Goal: Transaction & Acquisition: Obtain resource

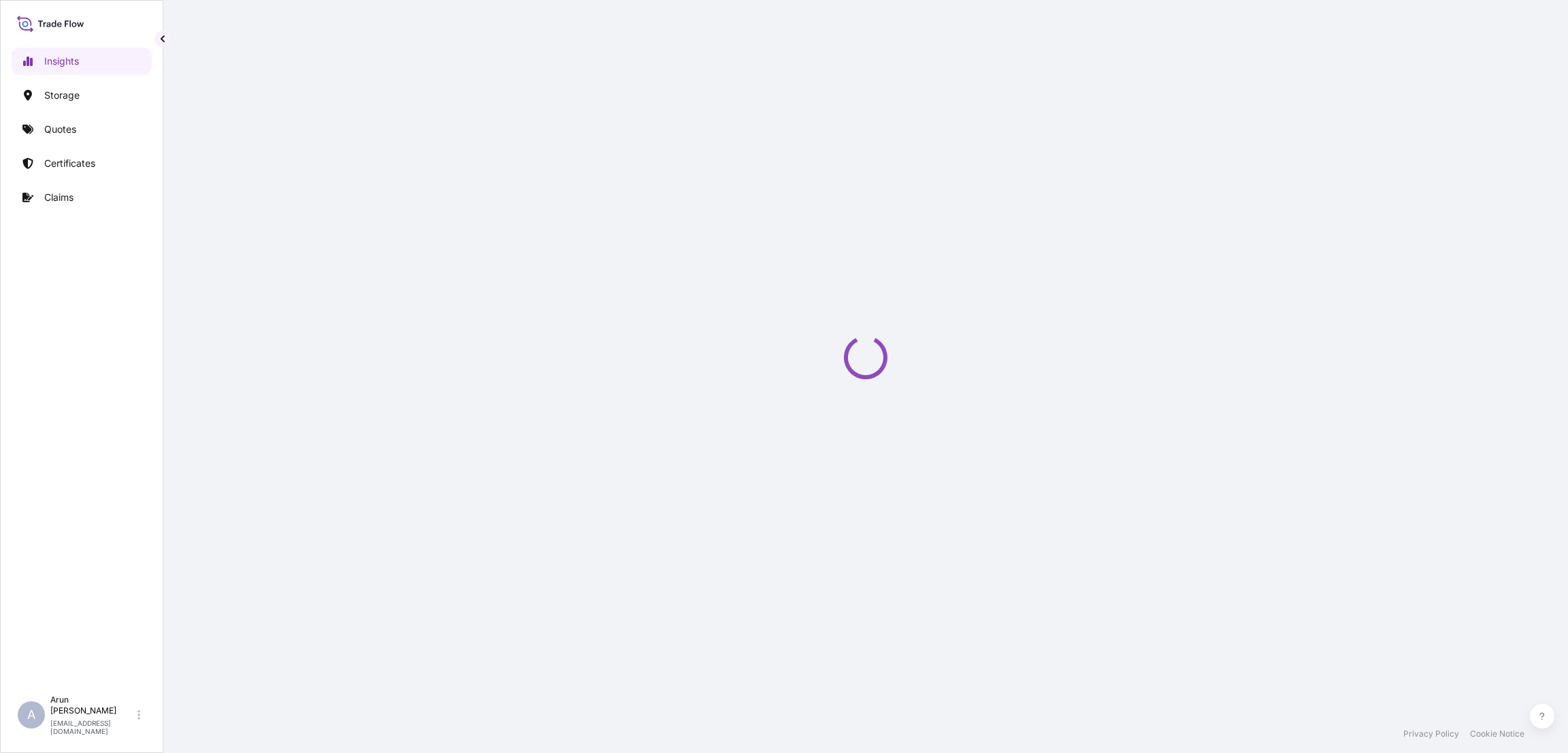
select select "2025"
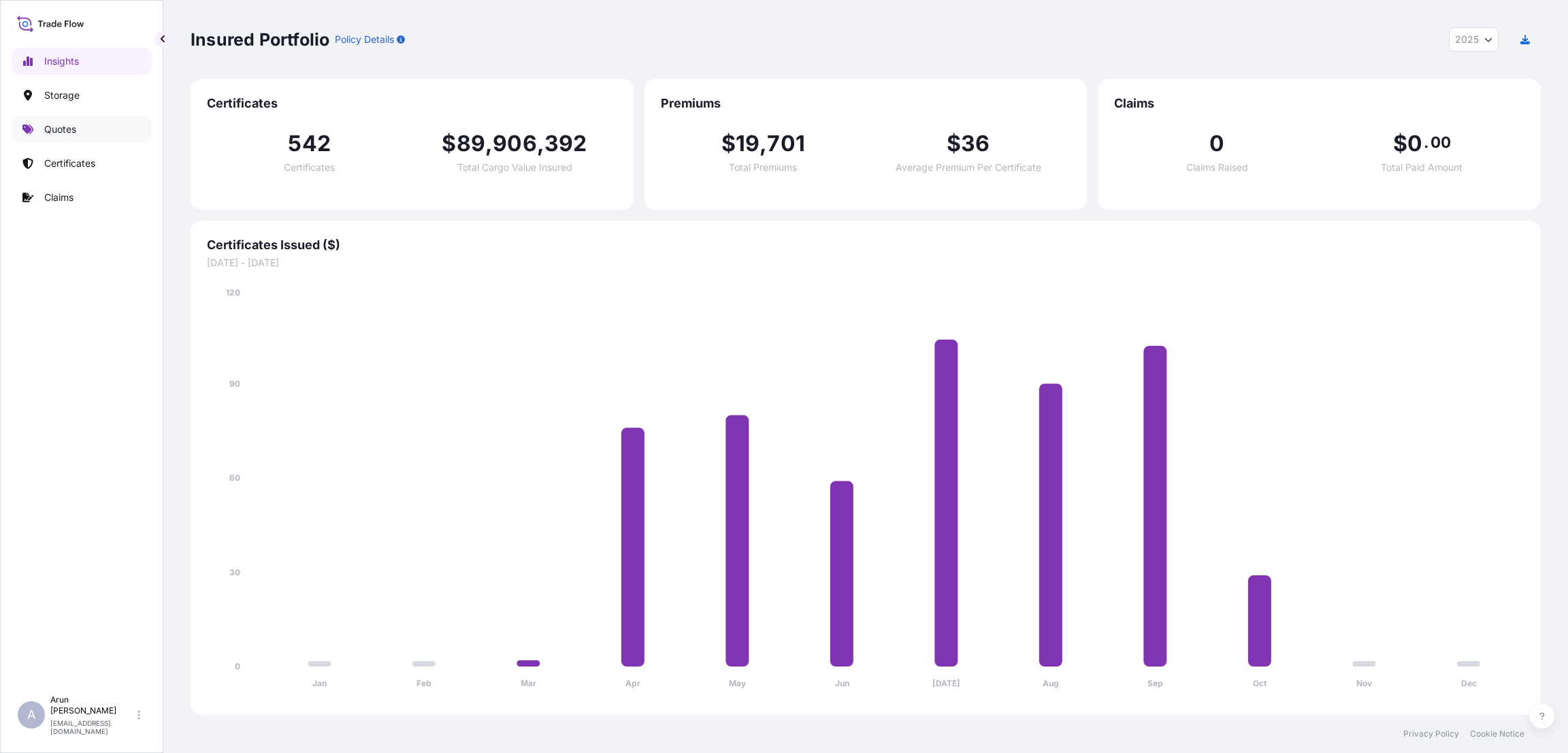
click at [78, 124] on link "Quotes" at bounding box center [81, 129] width 141 height 27
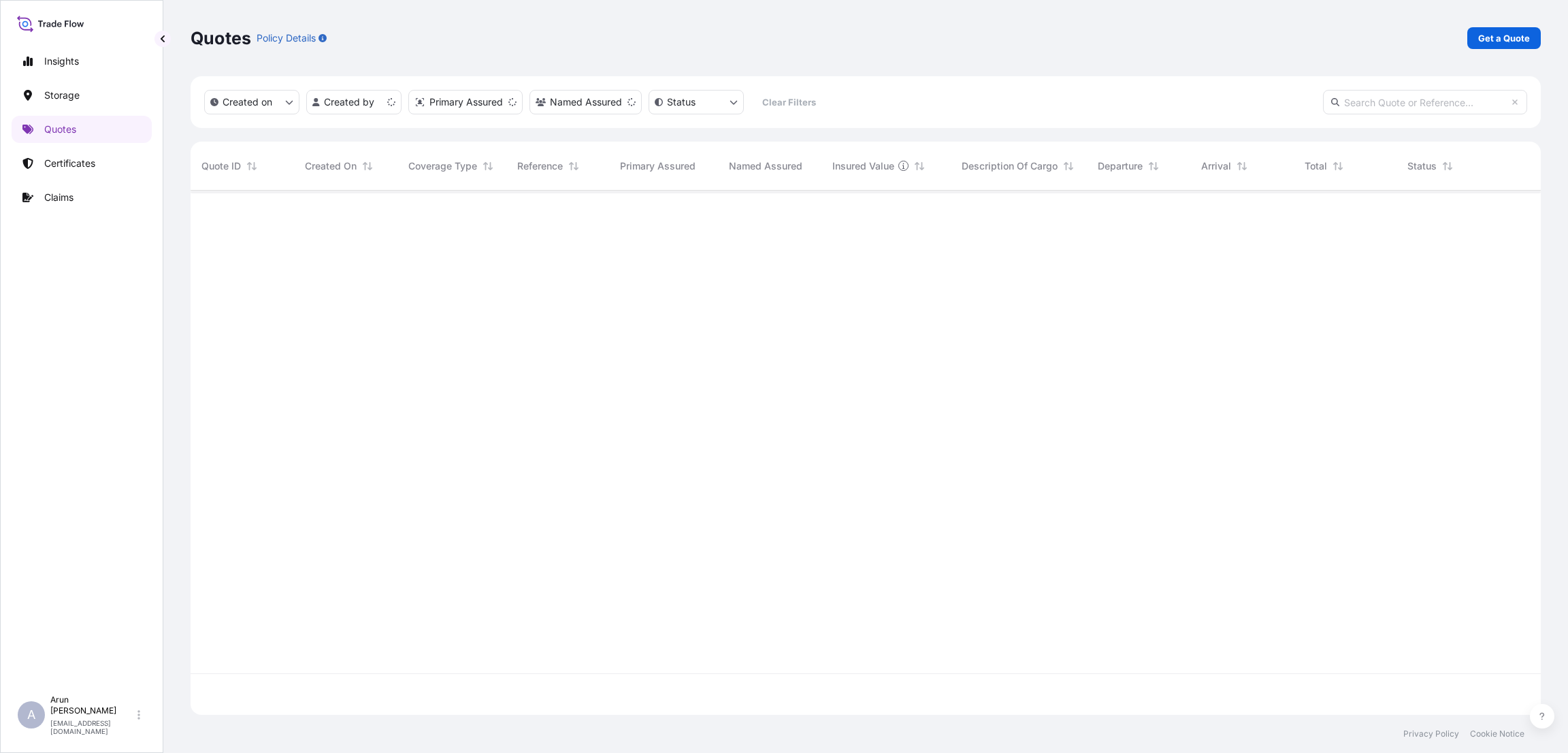
scroll to position [516, 1334]
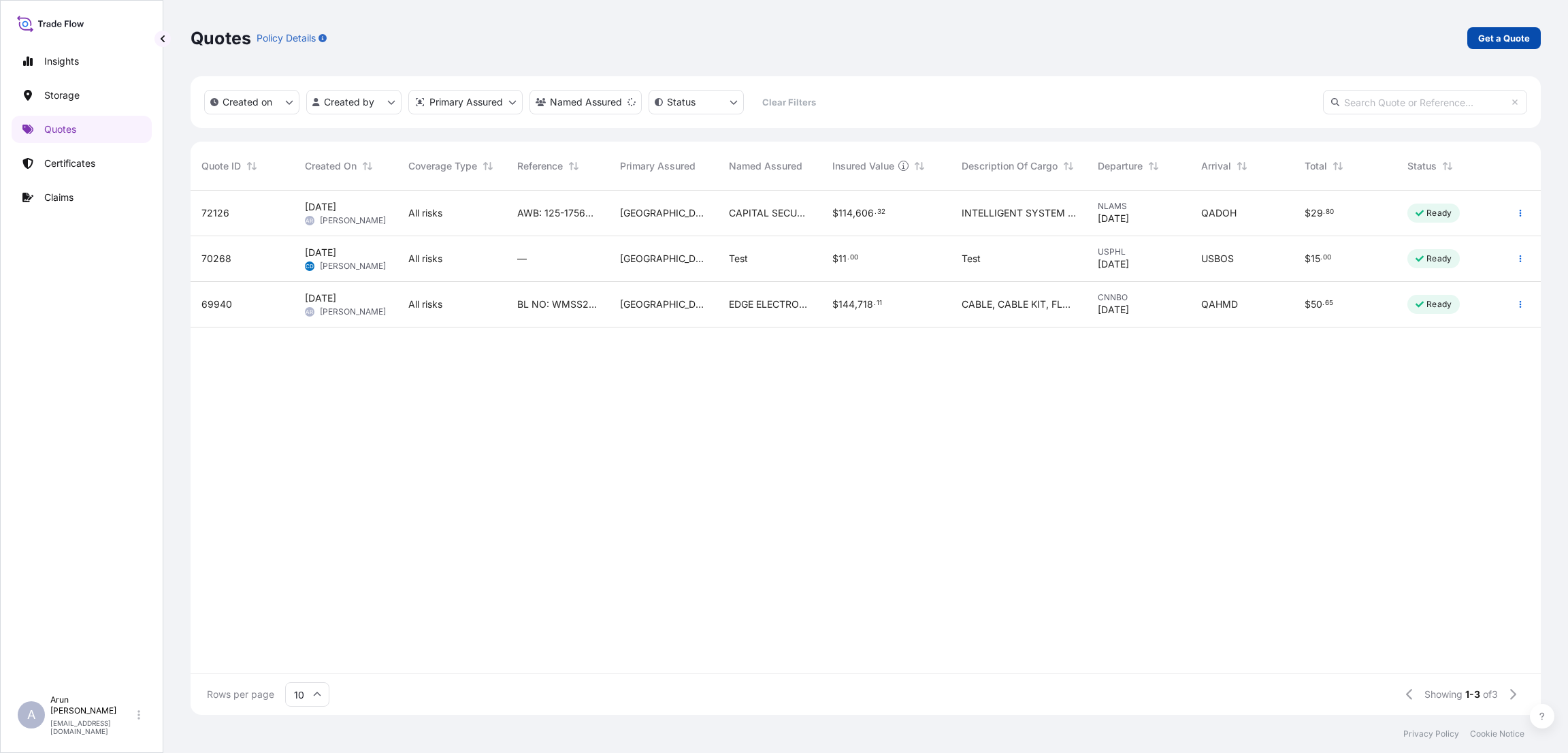
click at [1505, 28] on link "Get a Quote" at bounding box center [1504, 38] width 74 height 21
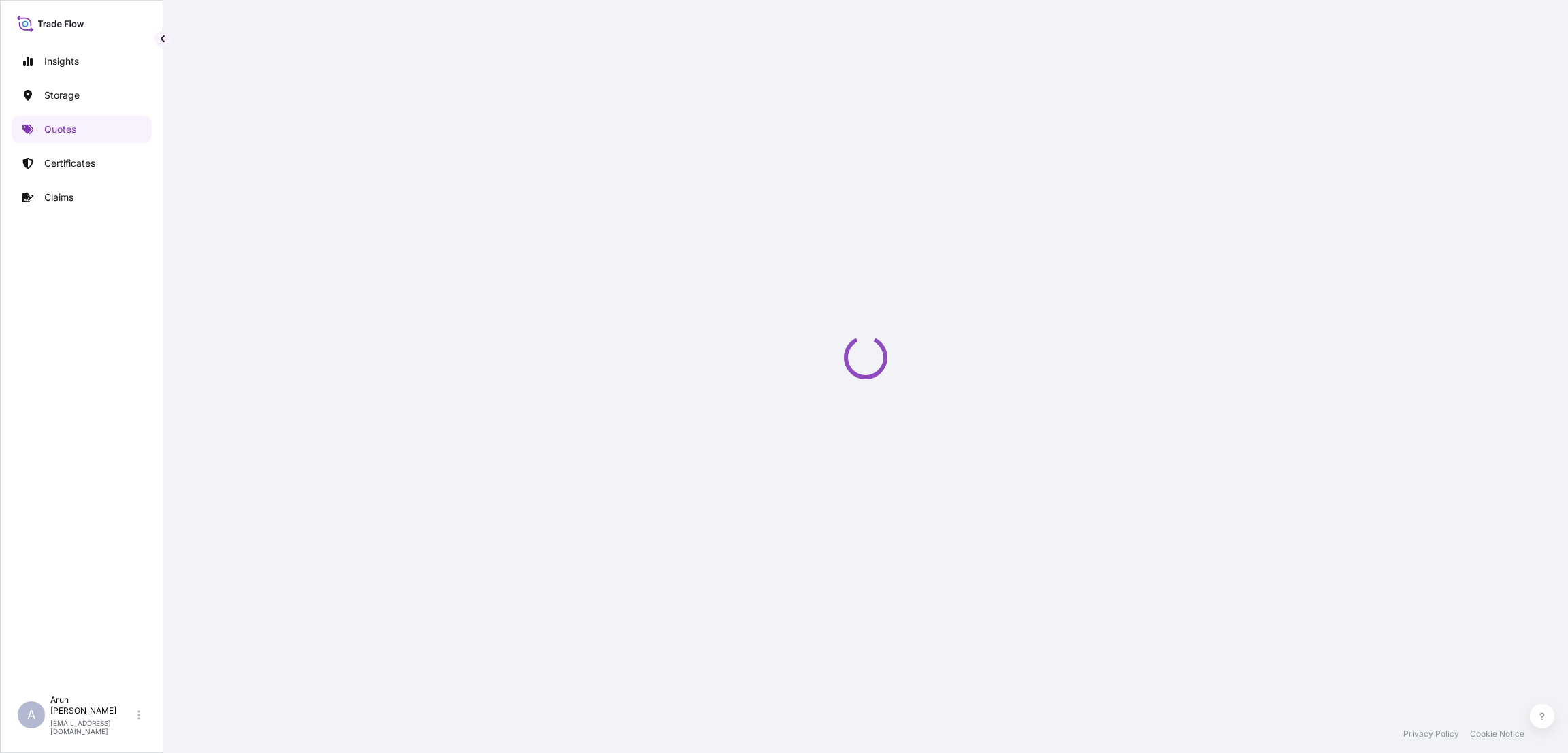
select select "Water"
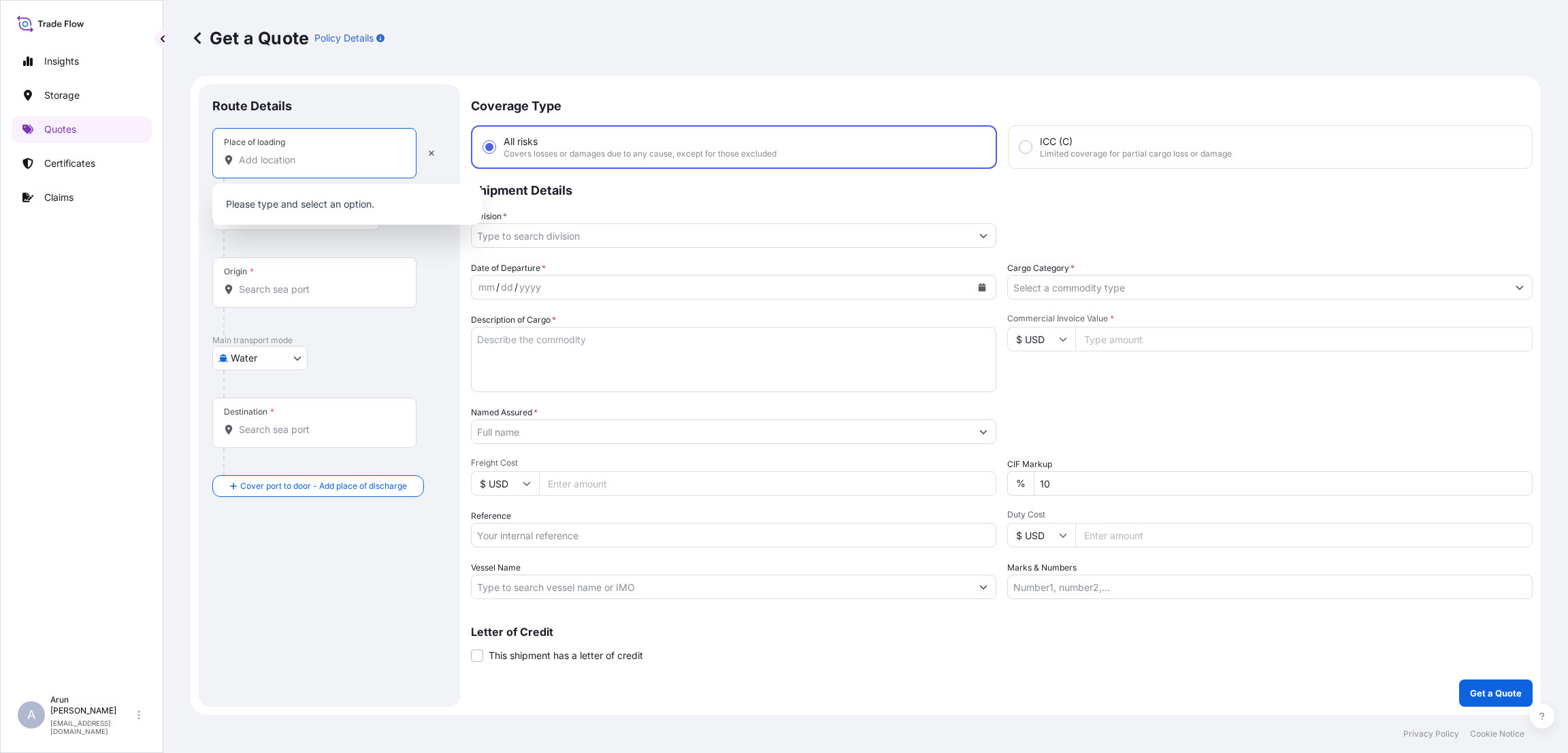
click at [288, 161] on input "Place of loading" at bounding box center [319, 160] width 161 height 14
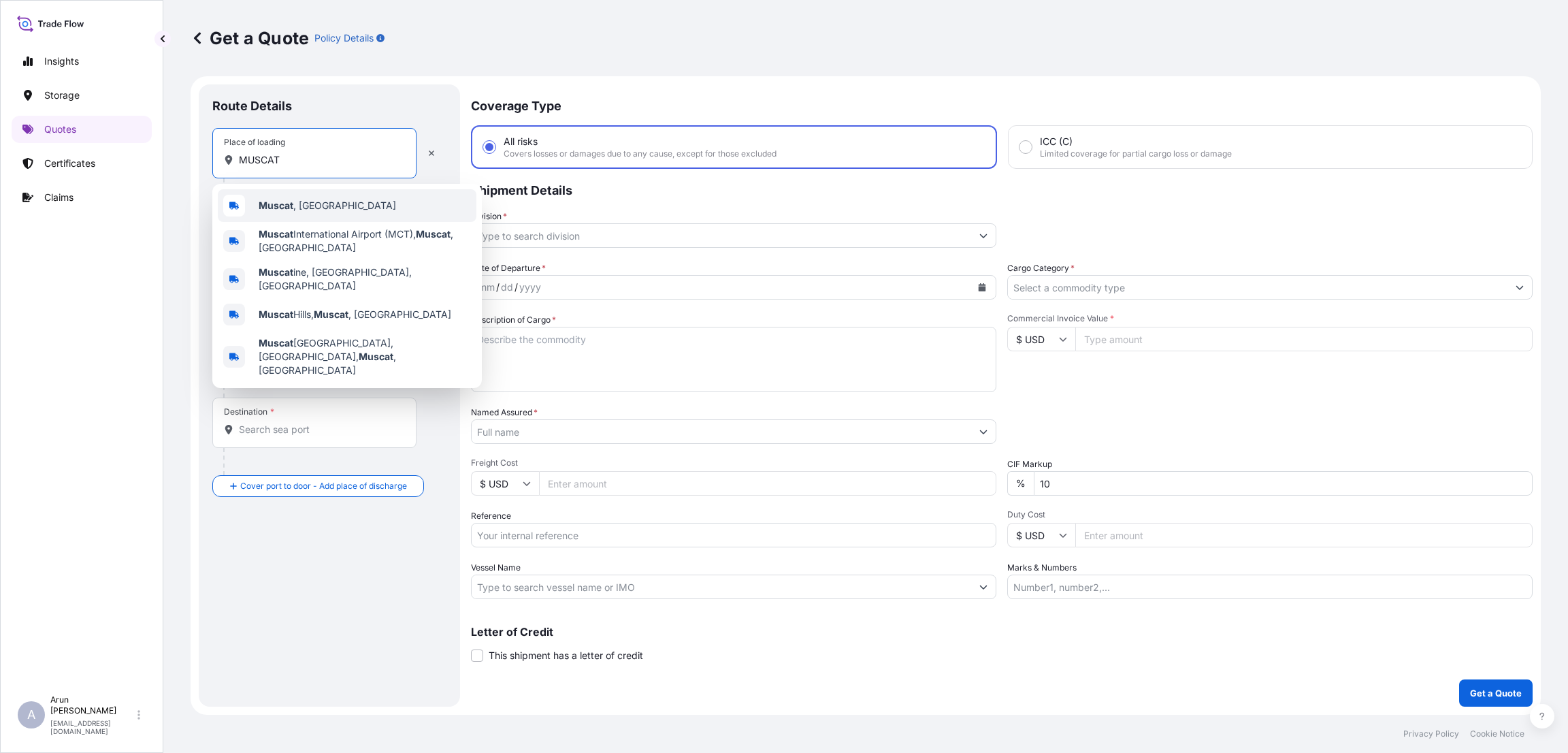
click at [312, 204] on span "Muscat , [GEOGRAPHIC_DATA]" at bounding box center [328, 205] width 138 height 14
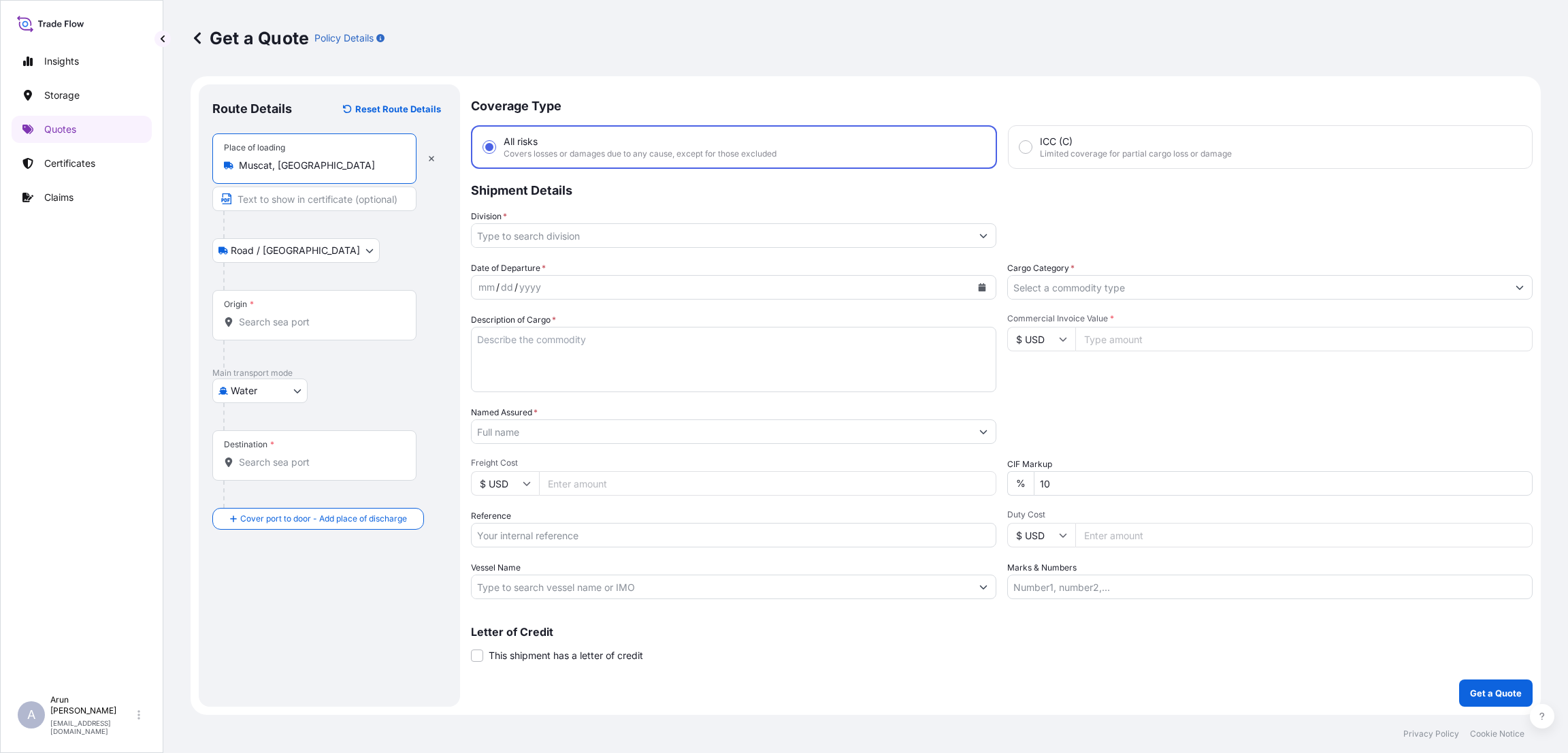
type input "Muscat, [GEOGRAPHIC_DATA]"
click at [284, 198] on input "Text to appear on certificate" at bounding box center [317, 198] width 209 height 24
paste input "MUSCAT INTERNATIONAL DEVELOPMENT LLC"
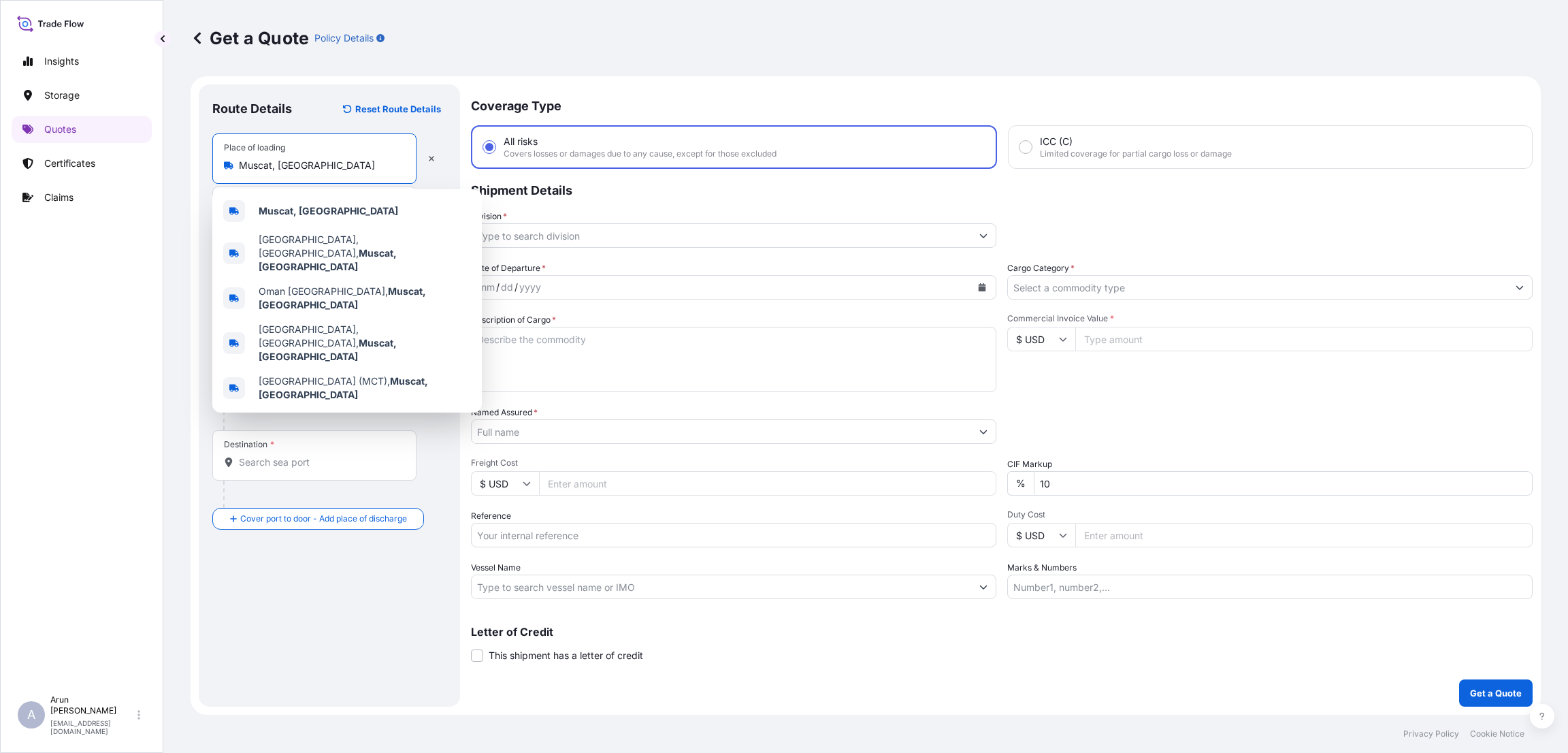
drag, startPoint x: 311, startPoint y: 160, endPoint x: 230, endPoint y: 156, distance: 81.1
click at [230, 156] on div "Place of loading [GEOGRAPHIC_DATA], [GEOGRAPHIC_DATA]" at bounding box center [314, 159] width 204 height 50
drag, startPoint x: 418, startPoint y: 417, endPoint x: 405, endPoint y: 321, distance: 96.9
click at [418, 405] on div at bounding box center [334, 417] width 223 height 27
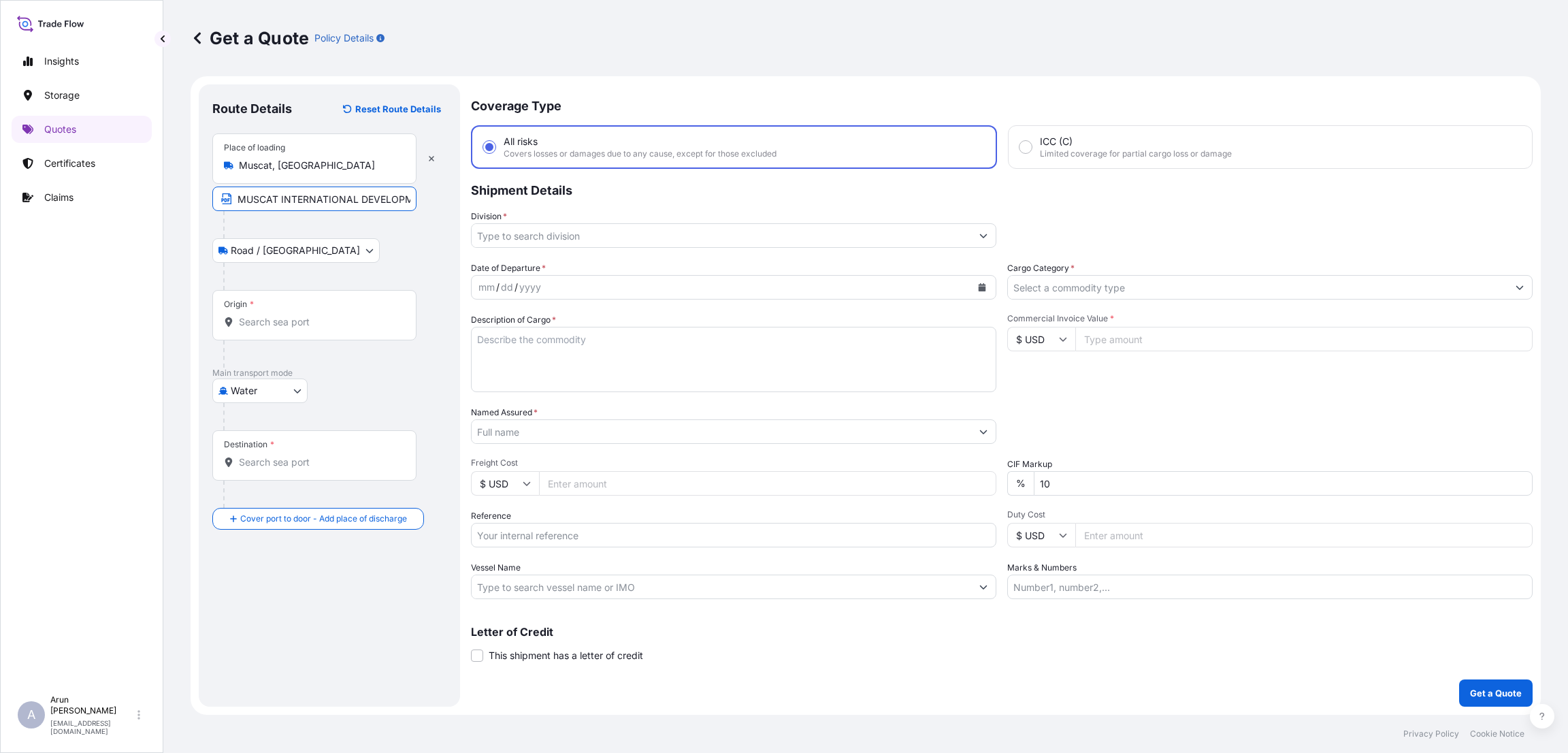
click at [405, 202] on input "MUSCAT INTERNATIONAL DEVELOPMENT LLC," at bounding box center [314, 198] width 204 height 24
paste input "Muscat, [GEOGRAPHIC_DATA]"
type input "MUSCAT INTERNATIONAL DEVELOPMENT LLC,,[GEOGRAPHIC_DATA], [GEOGRAPHIC_DATA]"
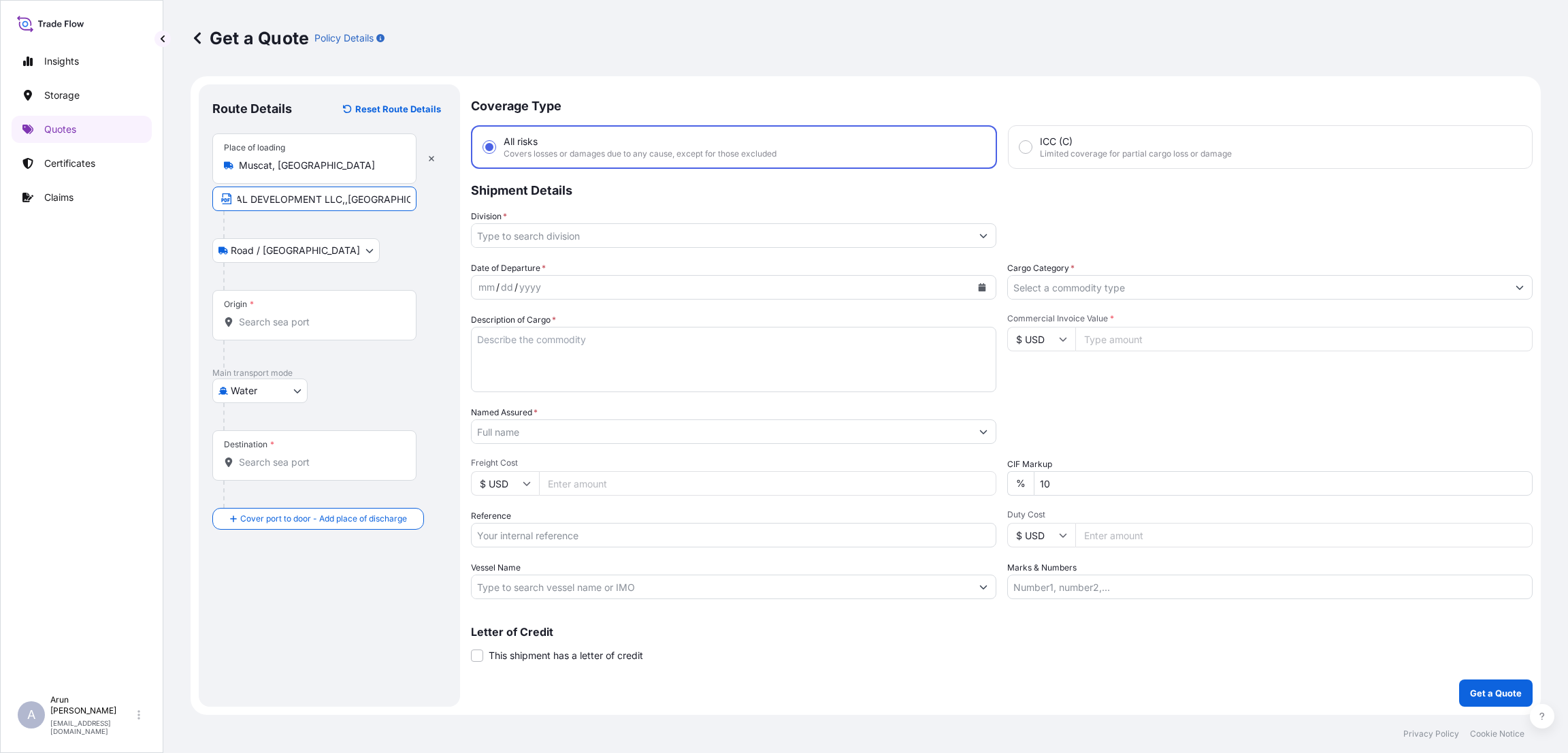
scroll to position [0, 0]
click at [276, 324] on input "Origin *" at bounding box center [319, 322] width 161 height 14
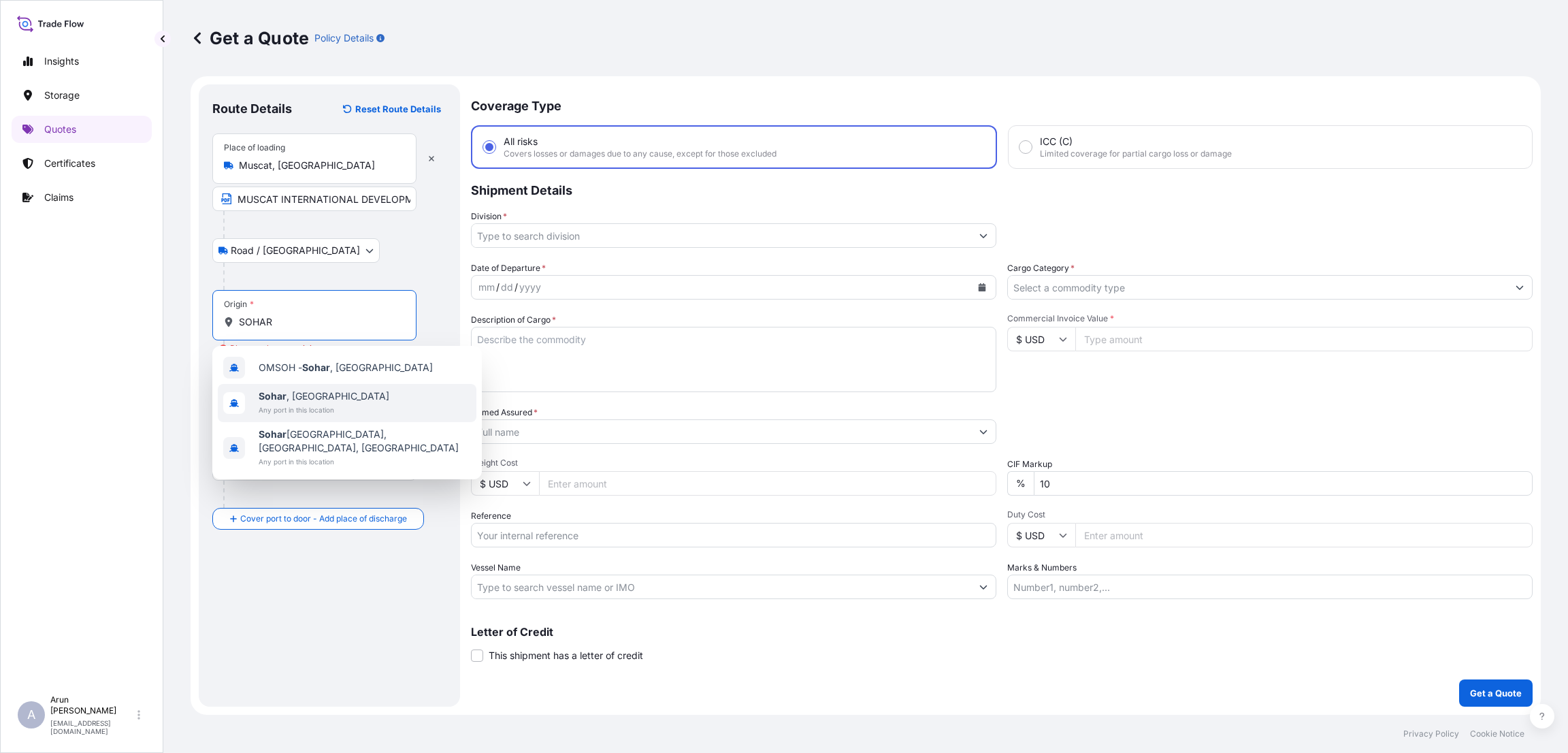
click at [360, 403] on div "[GEOGRAPHIC_DATA] , [GEOGRAPHIC_DATA] Any port in this location" at bounding box center [347, 402] width 259 height 38
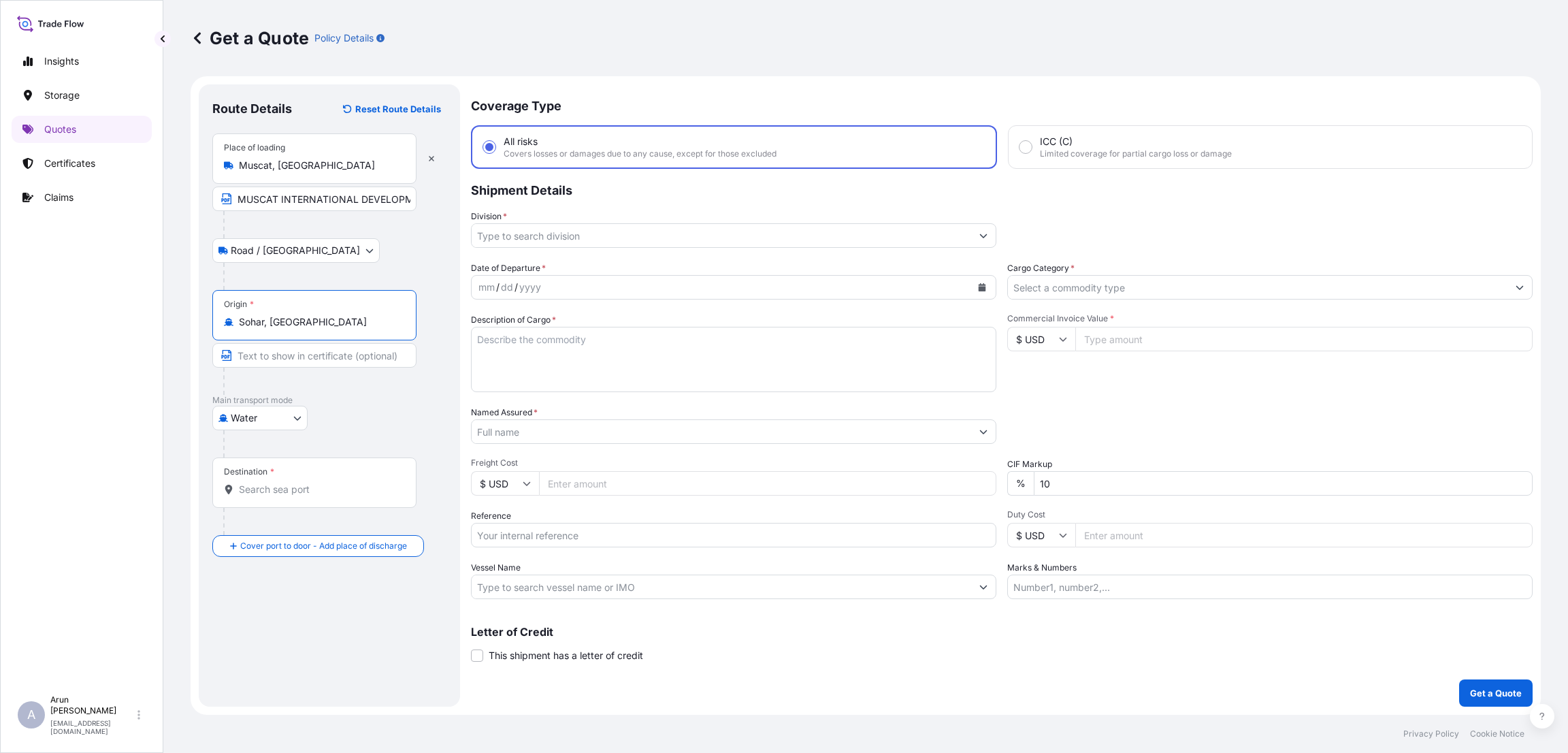
type input "Sohar, [GEOGRAPHIC_DATA]"
click at [275, 487] on input "Destination *" at bounding box center [319, 489] width 161 height 14
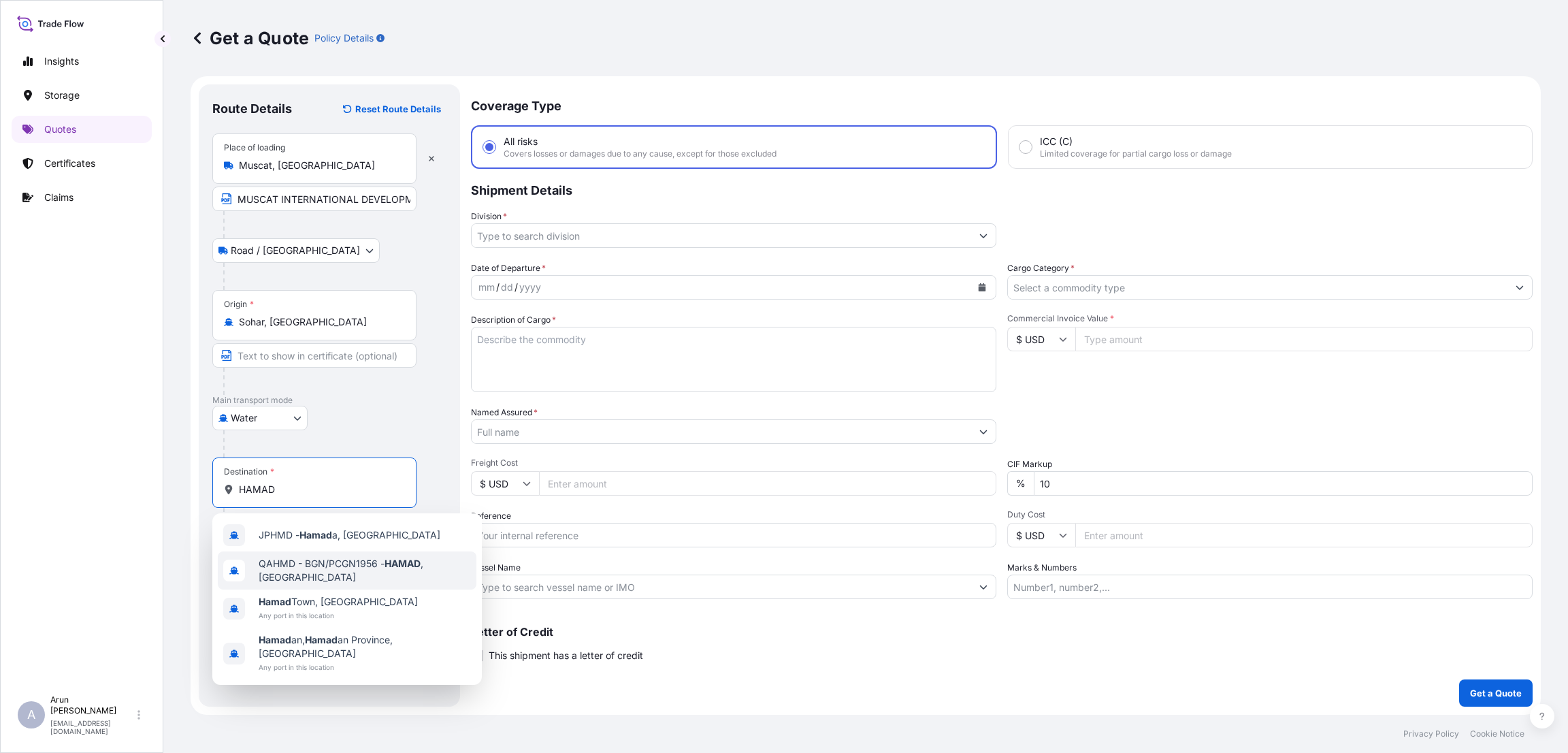
click at [368, 564] on span "QAHMD - BGN/PCGN1956 - HAMAD , [GEOGRAPHIC_DATA]" at bounding box center [364, 570] width 212 height 27
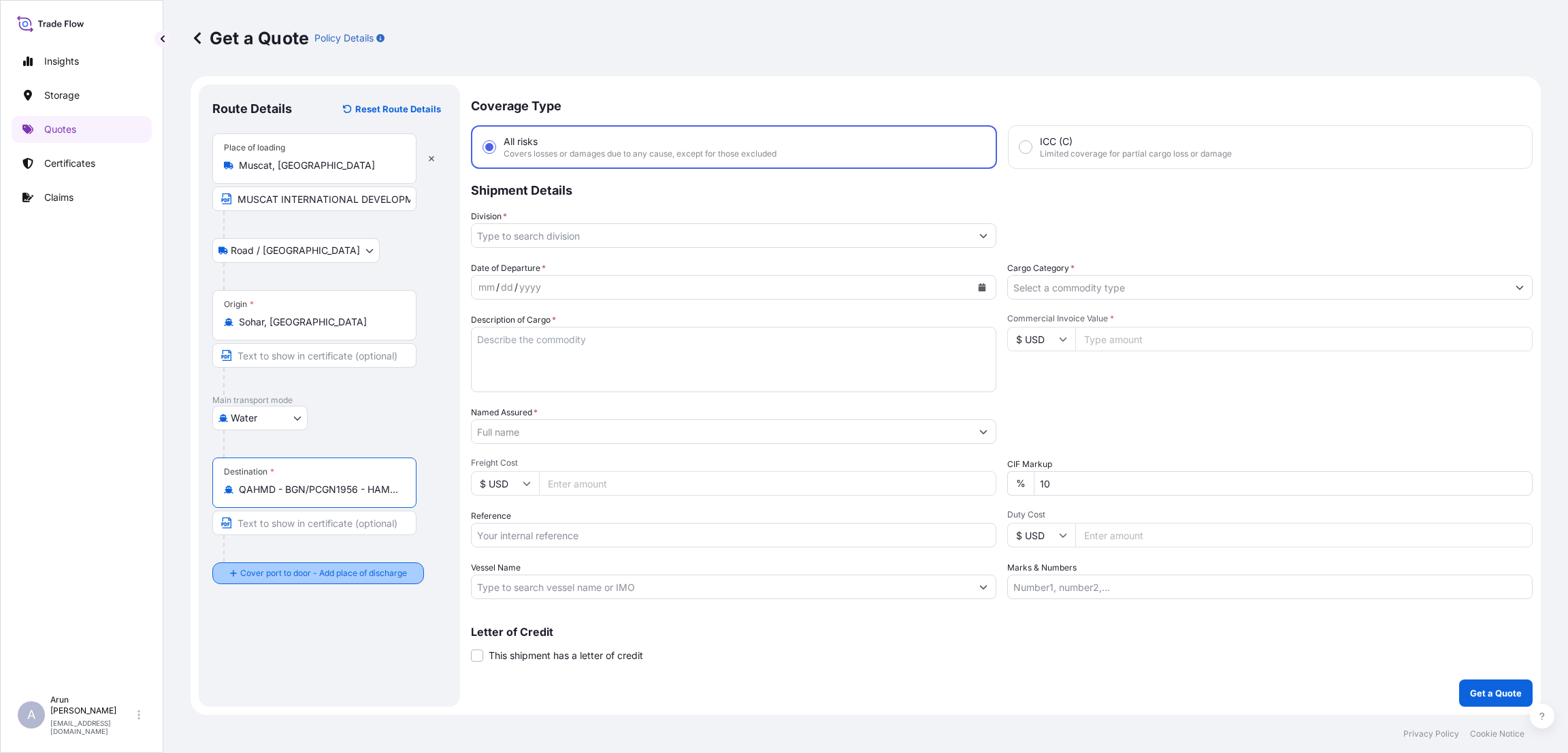
type input "QAHMD - BGN/PCGN1956 - HAMAD, [GEOGRAPHIC_DATA]"
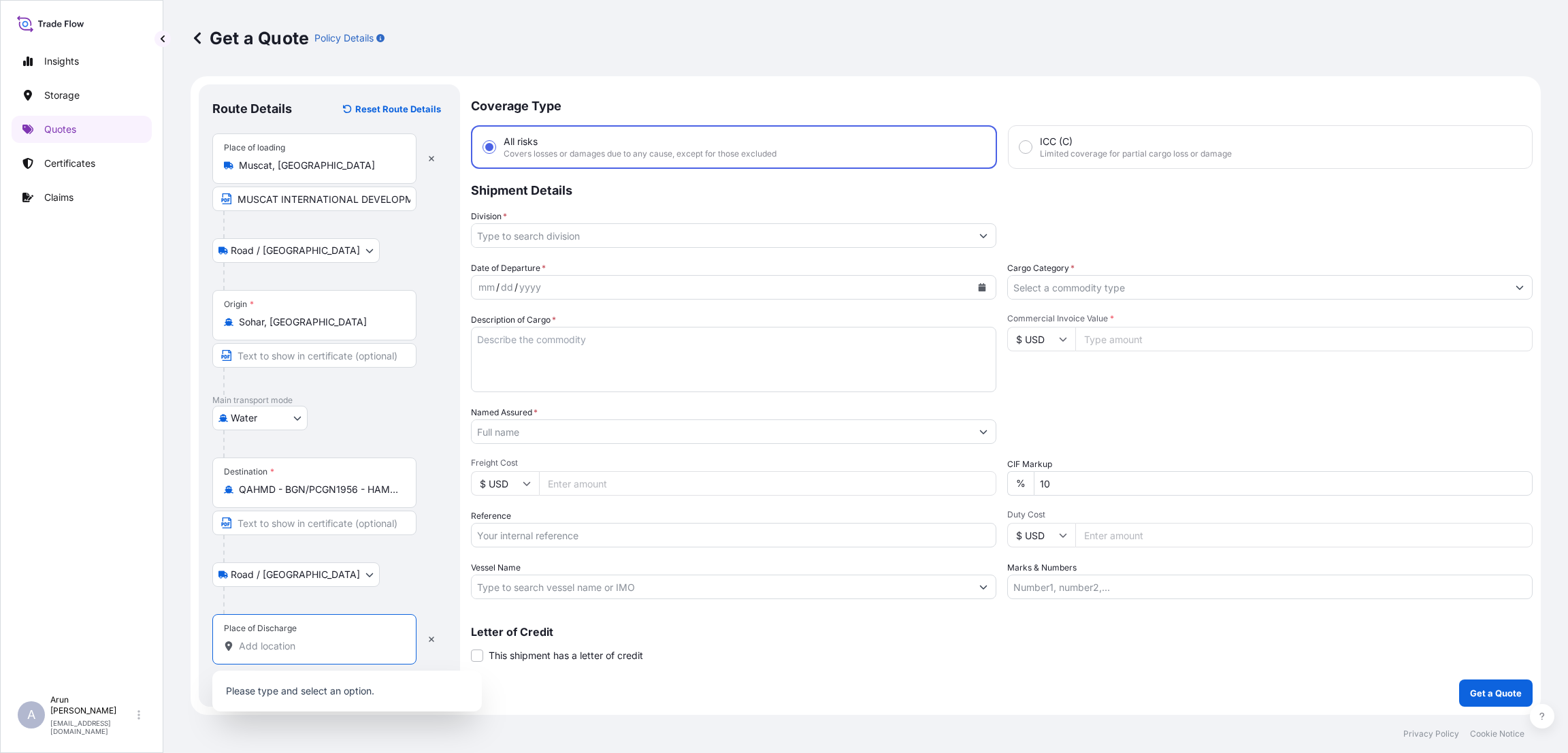
click at [275, 643] on input "Place of Discharge" at bounding box center [319, 645] width 161 height 14
paste input "PROCHEM TECHNOLOGY W.L.L"
drag, startPoint x: 405, startPoint y: 653, endPoint x: 250, endPoint y: 643, distance: 155.3
click at [252, 643] on div "Place of Discharge PROCHEM TECHNOLOGY W.L.L" at bounding box center [314, 639] width 204 height 50
click at [252, 643] on input "PROCHEM TECHNOLOGY W.L.L" at bounding box center [319, 645] width 161 height 14
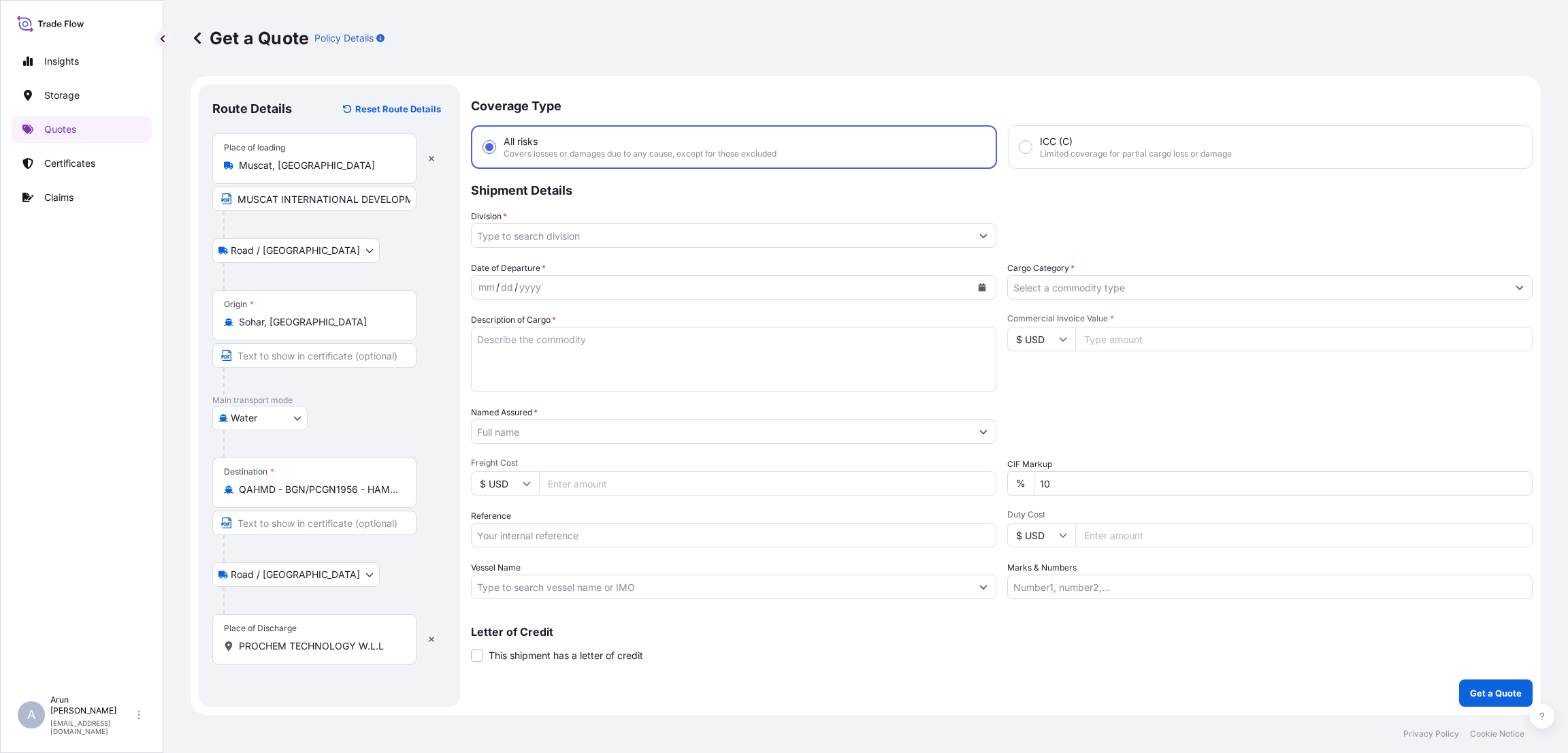
drag, startPoint x: 237, startPoint y: 641, endPoint x: 383, endPoint y: 643, distance: 146.0
click at [379, 643] on div "PROCHEM TECHNOLOGY W.L.L" at bounding box center [314, 645] width 181 height 14
click at [379, 643] on input "PROCHEM TECHNOLOGY W.L.L" at bounding box center [319, 645] width 161 height 14
click at [385, 643] on input "PROCHEM TECHNOLOGY W.L.L" at bounding box center [319, 645] width 161 height 14
type input "P"
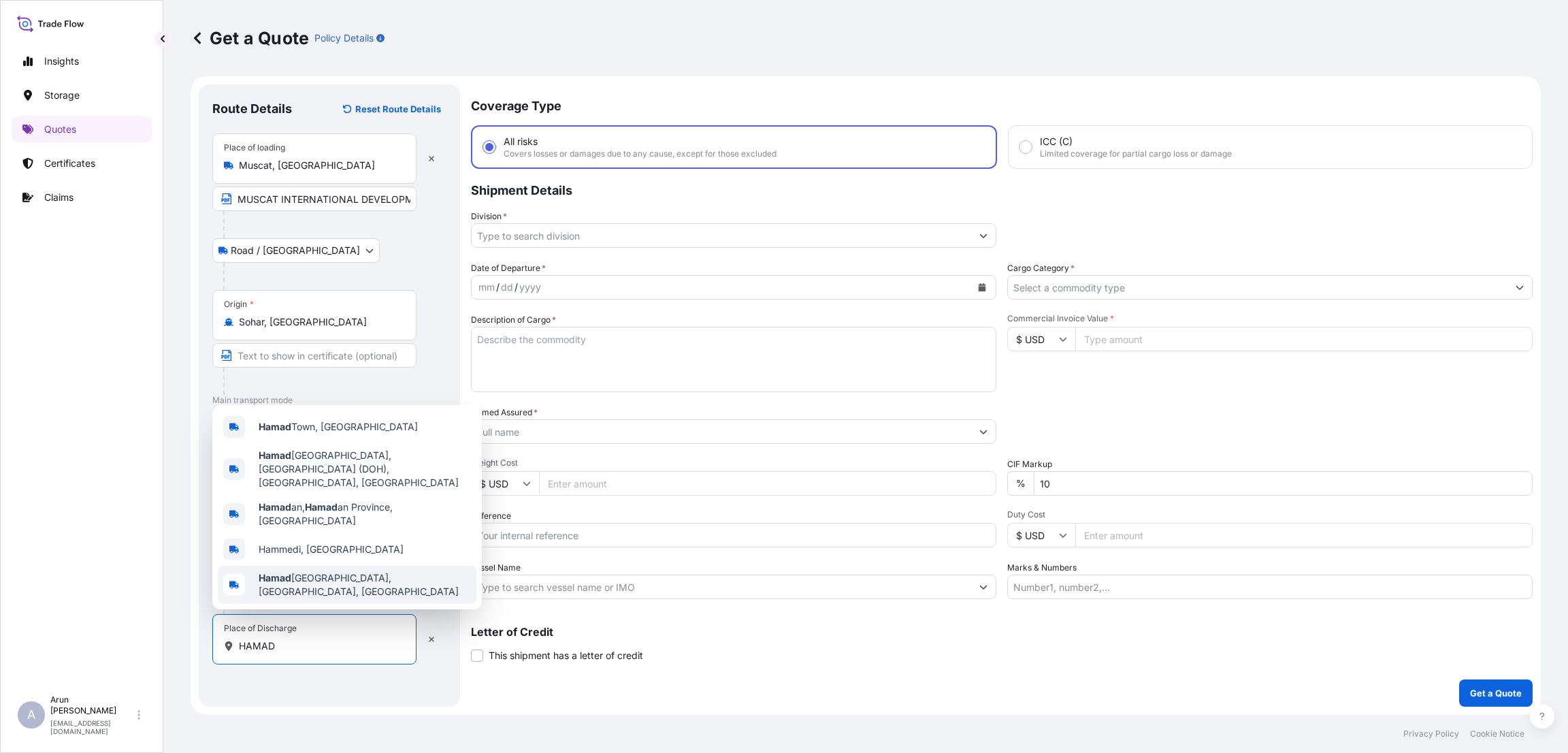
type input "HAMAD"
drag, startPoint x: 243, startPoint y: 648, endPoint x: 222, endPoint y: 645, distance: 21.2
click at [222, 645] on div "Place of Discharge HAMAD" at bounding box center [314, 639] width 204 height 50
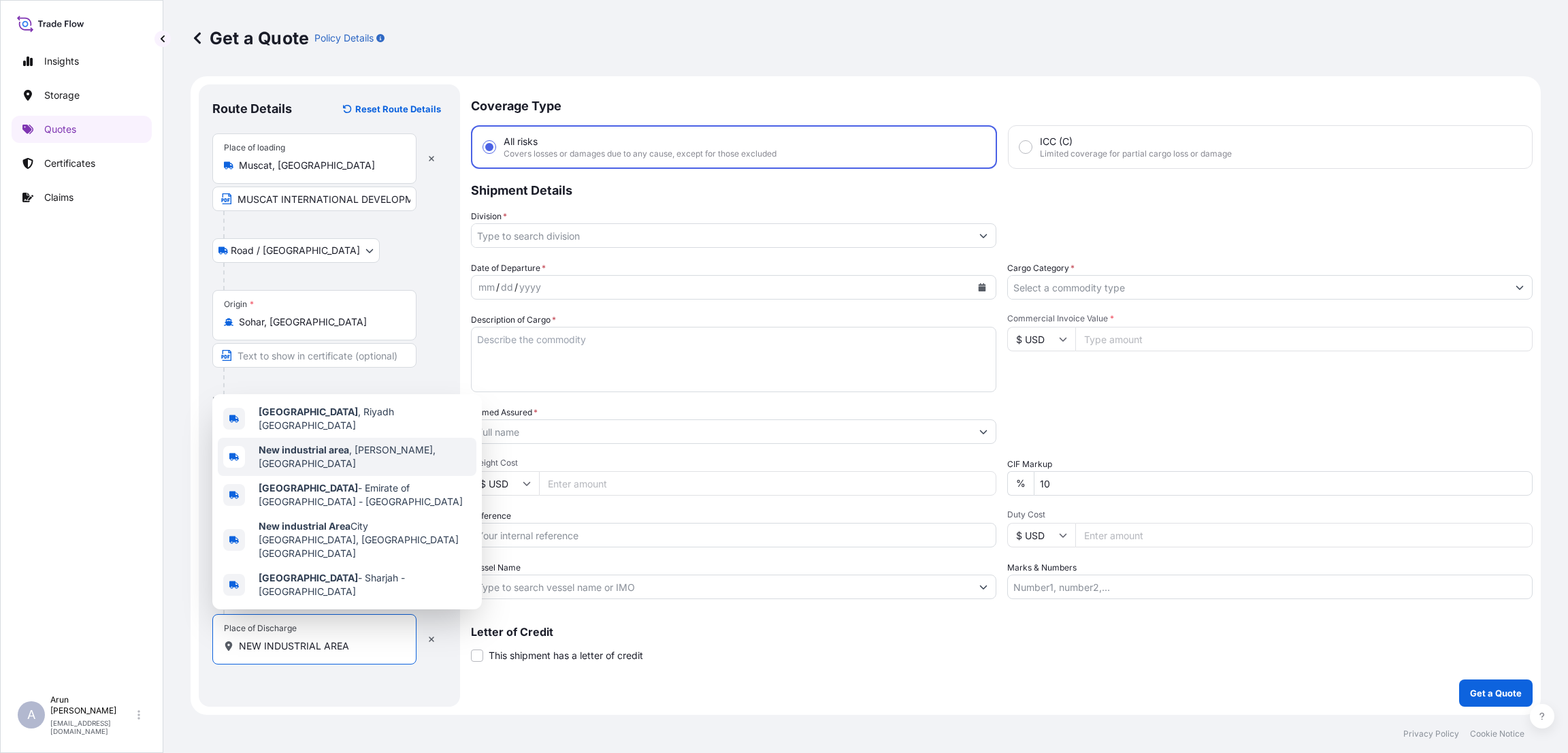
click at [350, 470] on span "New industrial area , [GEOGRAPHIC_DATA], [GEOGRAPHIC_DATA]" at bounding box center [364, 456] width 212 height 27
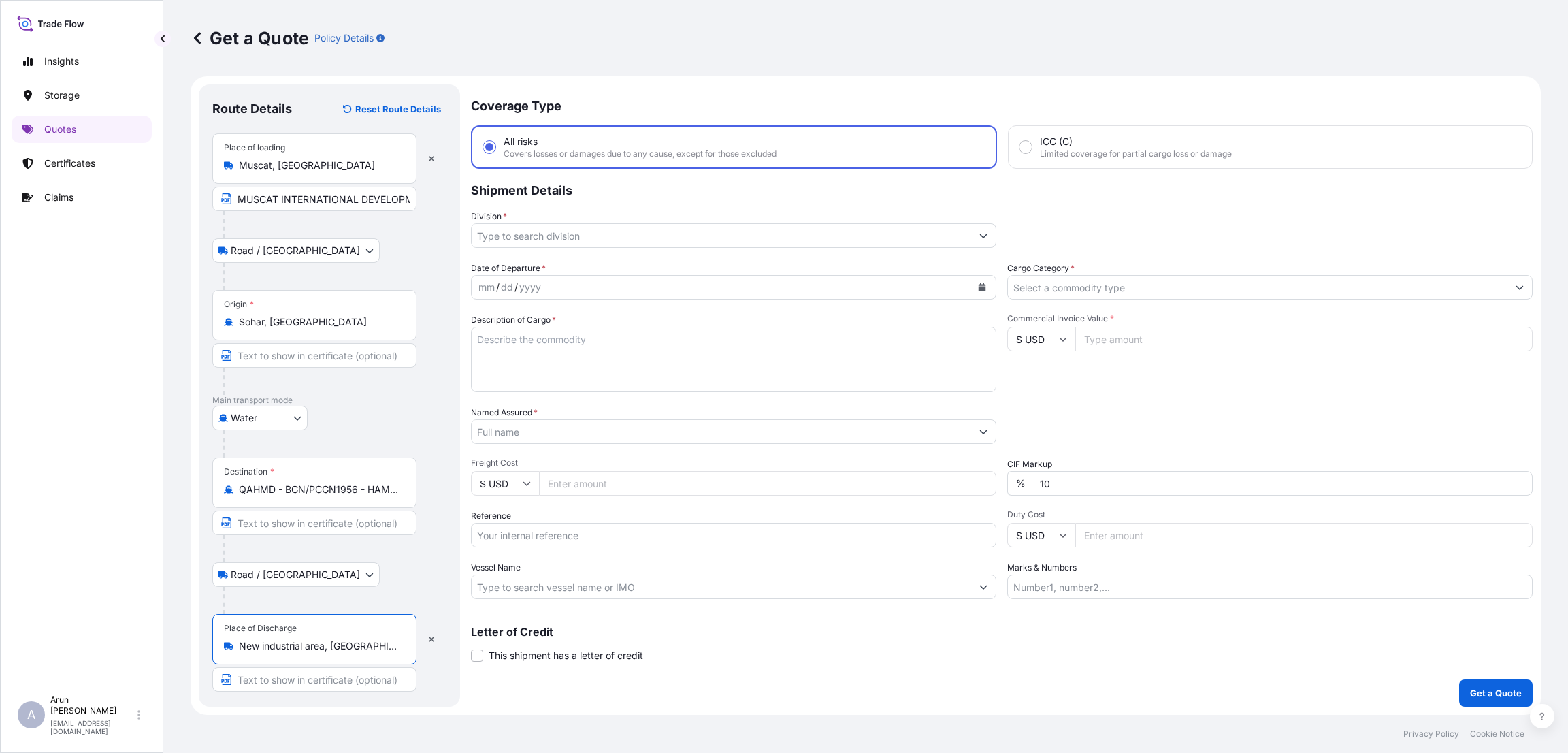
type input "New industrial area, [GEOGRAPHIC_DATA], [GEOGRAPHIC_DATA]"
click at [302, 678] on input "Text to appear on certificate" at bounding box center [314, 678] width 204 height 24
paste input "PROCHEM TECHNOLOGY W.L.L"
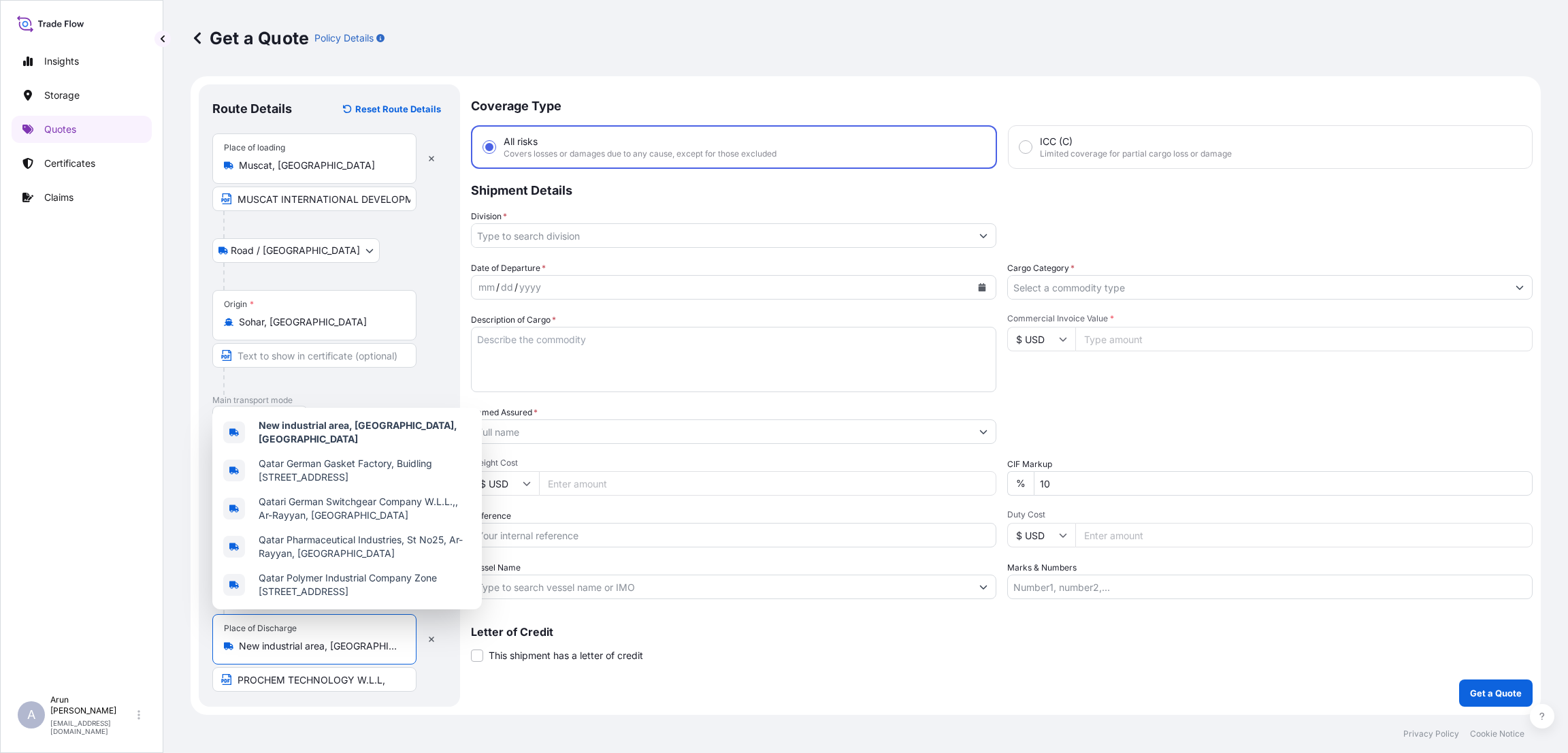
drag, startPoint x: 239, startPoint y: 645, endPoint x: 324, endPoint y: 652, distance: 85.3
click at [324, 652] on input "New industrial area, [GEOGRAPHIC_DATA], [GEOGRAPHIC_DATA]" at bounding box center [319, 645] width 161 height 14
click at [386, 679] on input "PROCHEM TECHNOLOGY W.L.L," at bounding box center [314, 678] width 204 height 24
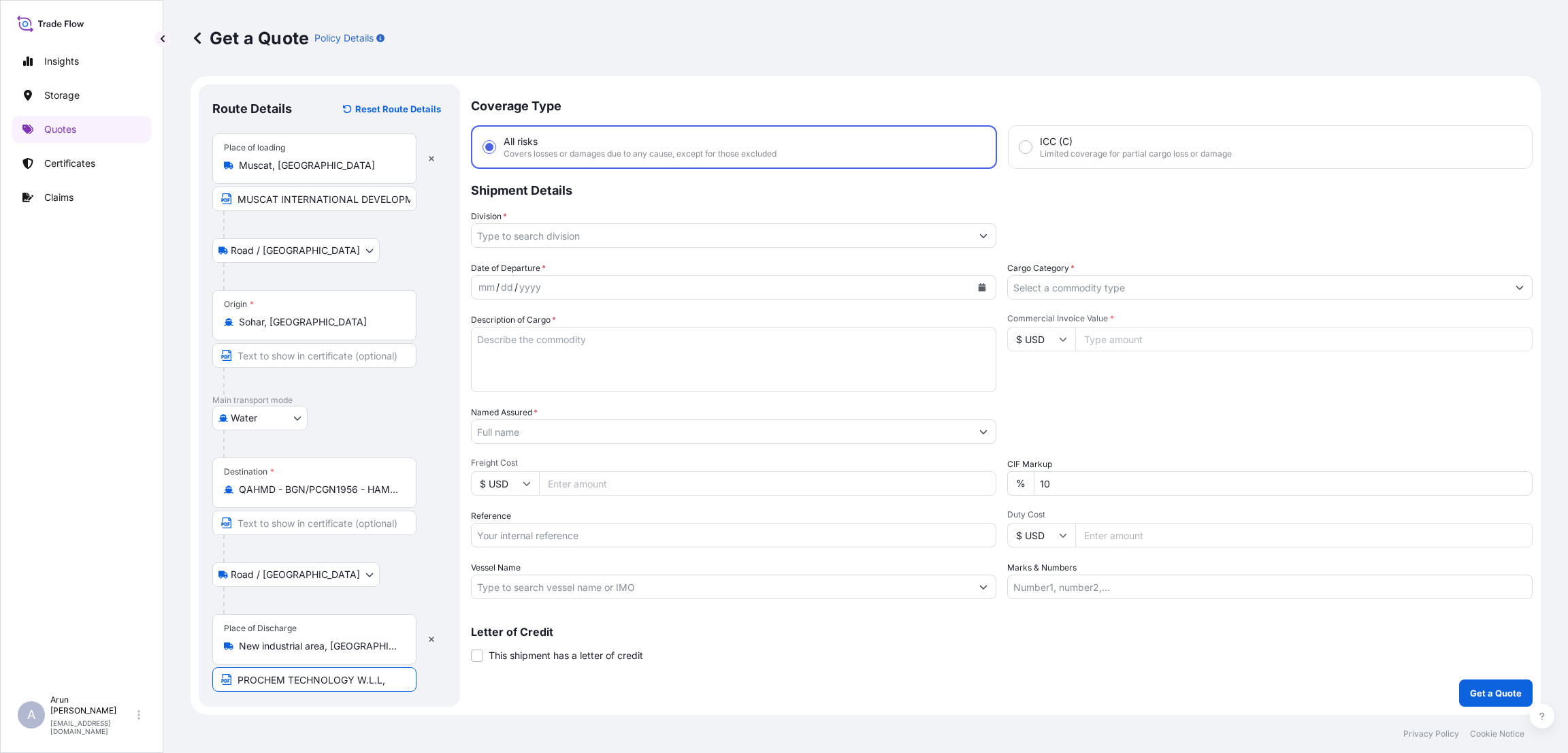
paste input "New industrial area"
type input "PROCHEM TECHNOLOGY W.L.L,[GEOGRAPHIC_DATA],[GEOGRAPHIC_DATA],[GEOGRAPHIC_DATA]"
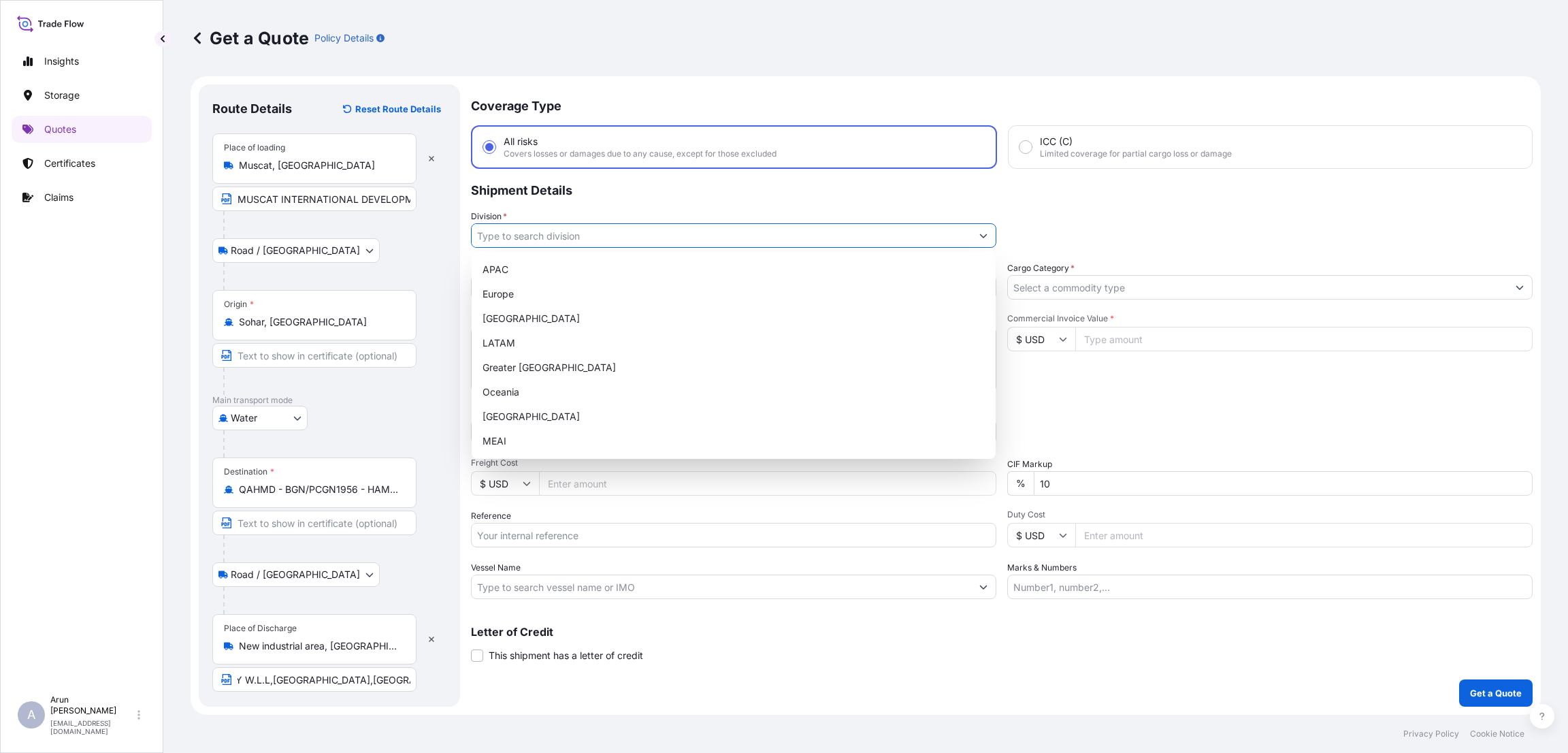
click at [607, 227] on input "Division *" at bounding box center [721, 235] width 499 height 24
click at [585, 437] on div "MEAI" at bounding box center [733, 440] width 513 height 24
type input "MEAI"
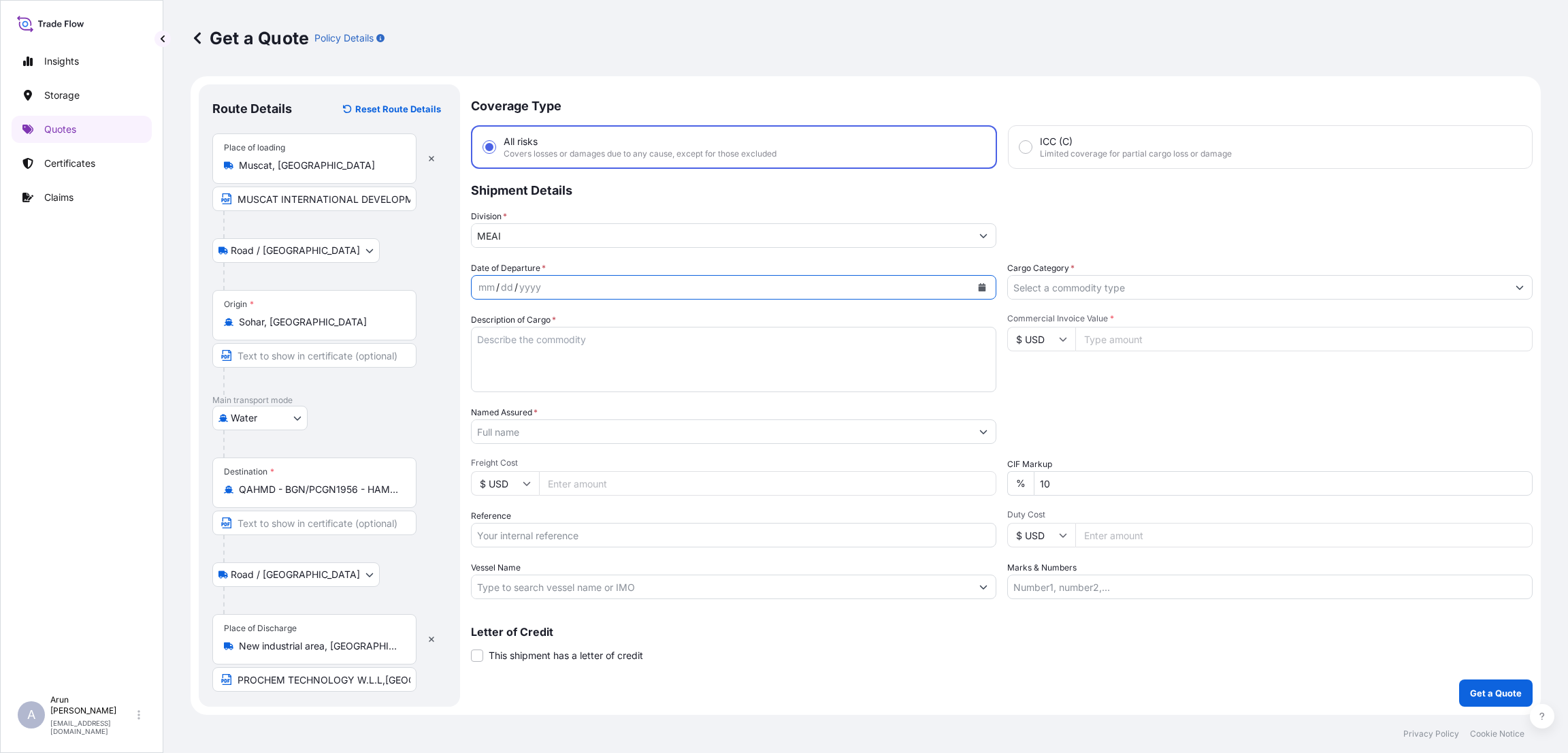
click at [986, 285] on icon "Calendar" at bounding box center [982, 287] width 8 height 8
click at [568, 397] on div "8" at bounding box center [572, 400] width 24 height 24
click at [580, 339] on textarea "Description of Cargo *" at bounding box center [734, 359] width 525 height 65
paste textarea "PRIME COAT – MC 70"
type textarea "PRIME COAT – MC 70"
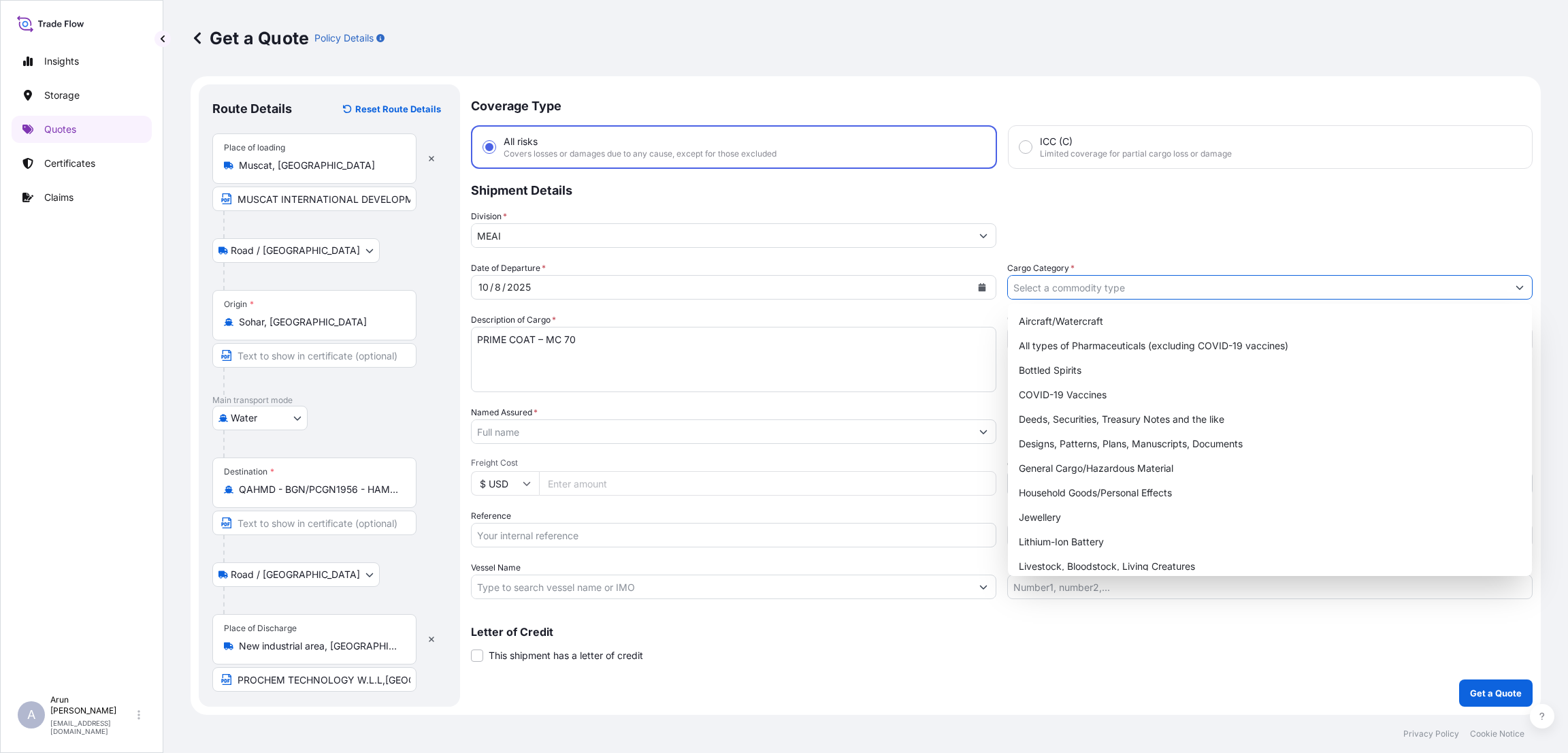
click at [1097, 287] on input "Cargo Category *" at bounding box center [1257, 287] width 499 height 24
click at [1082, 459] on div "General Cargo/Hazardous Material" at bounding box center [1269, 467] width 513 height 24
type input "General Cargo/Hazardous Material"
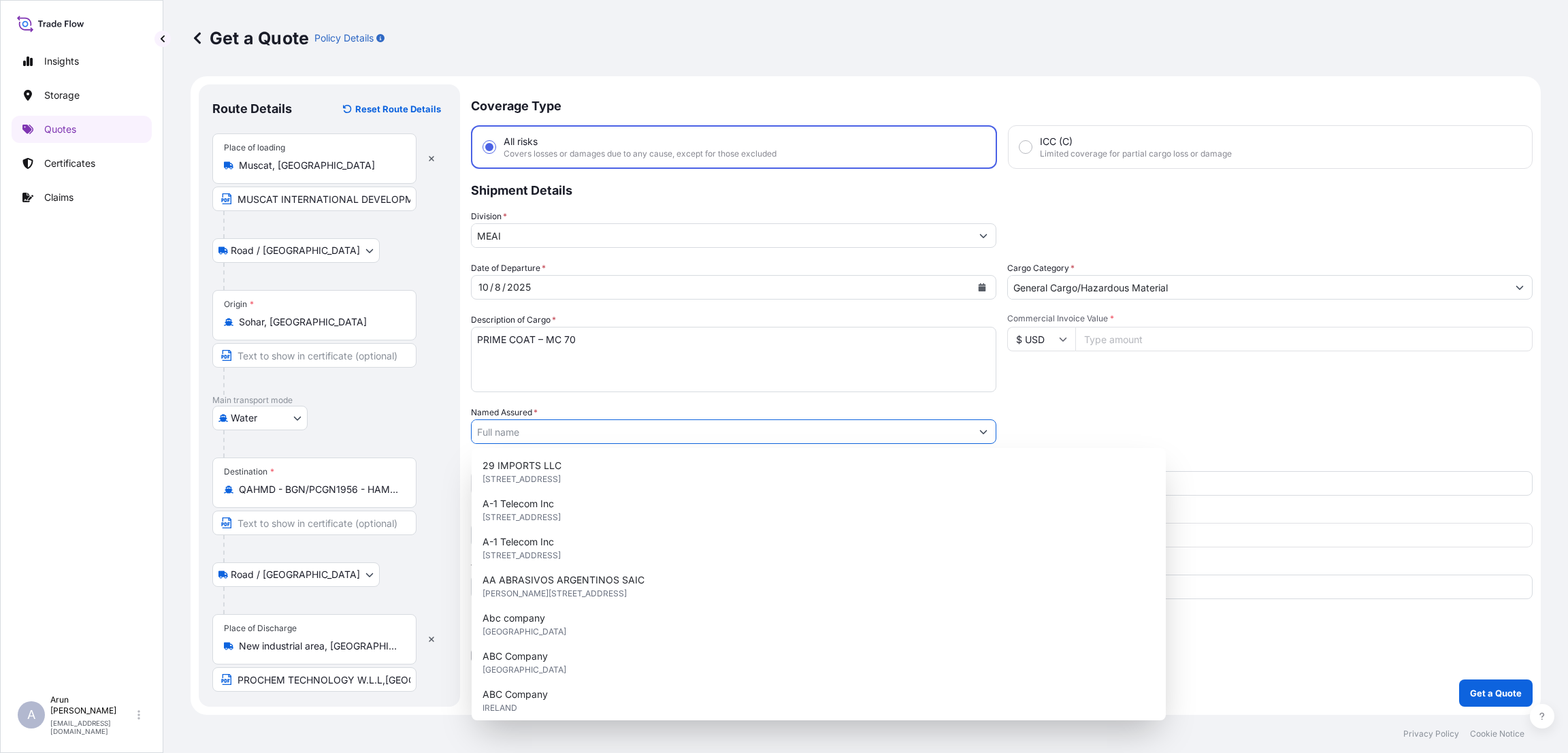
click at [553, 428] on input "Named Assured *" at bounding box center [721, 430] width 499 height 24
click at [275, 677] on input "PROCHEM TECHNOLOGY W.L.L,[GEOGRAPHIC_DATA],[GEOGRAPHIC_DATA],[GEOGRAPHIC_DATA]" at bounding box center [314, 678] width 204 height 24
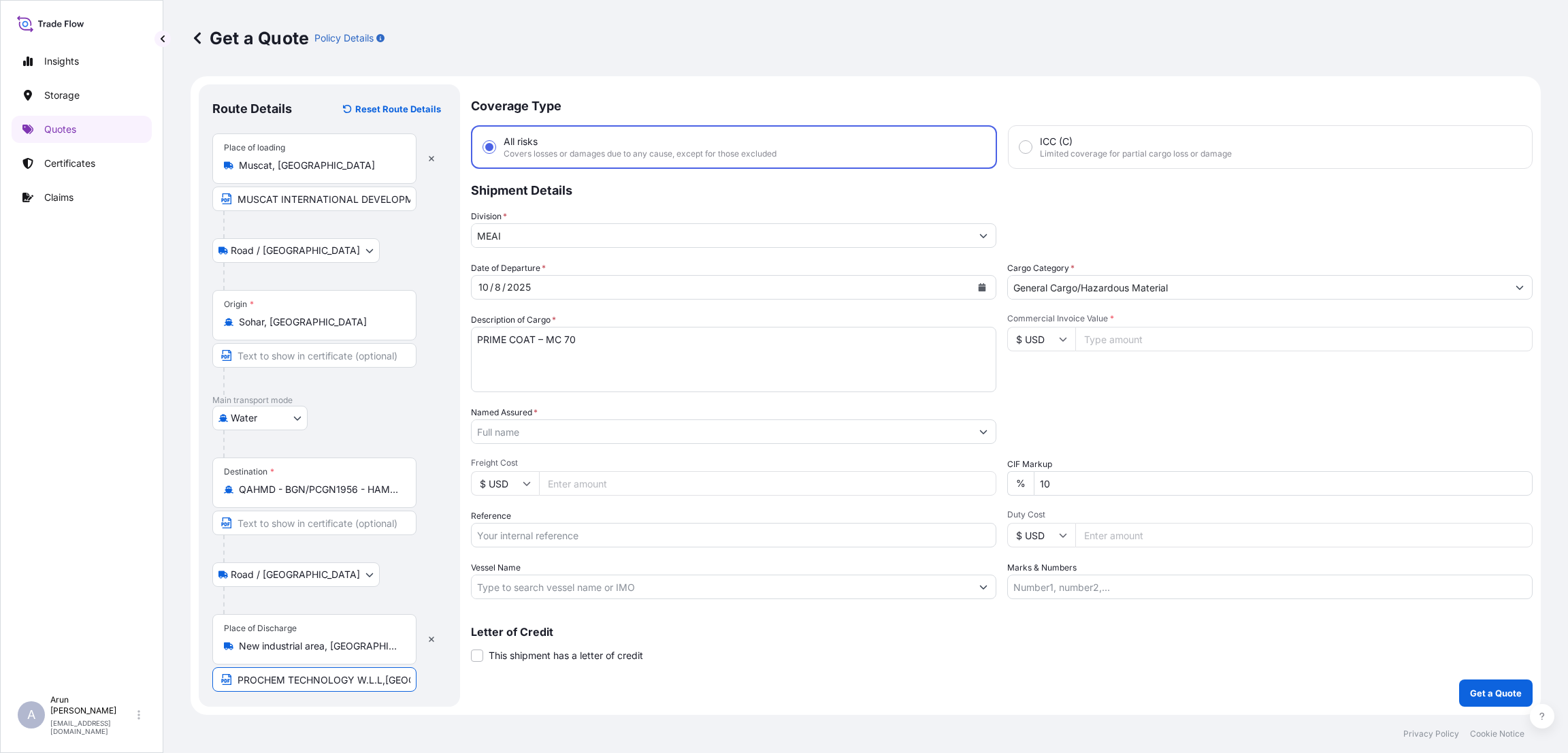
click at [275, 677] on input "PROCHEM TECHNOLOGY W.L.L,[GEOGRAPHIC_DATA],[GEOGRAPHIC_DATA],[GEOGRAPHIC_DATA]" at bounding box center [314, 678] width 204 height 24
click at [238, 678] on input "PROCHEM TECHNOLOGY W.L.L,[GEOGRAPHIC_DATA],[GEOGRAPHIC_DATA],[GEOGRAPHIC_DATA]" at bounding box center [314, 678] width 204 height 24
drag, startPoint x: 238, startPoint y: 679, endPoint x: 379, endPoint y: 674, distance: 141.1
click at [379, 674] on input "PROCHEM TECHNOLOGY W.L.L,[GEOGRAPHIC_DATA],[GEOGRAPHIC_DATA],[GEOGRAPHIC_DATA]" at bounding box center [314, 678] width 204 height 24
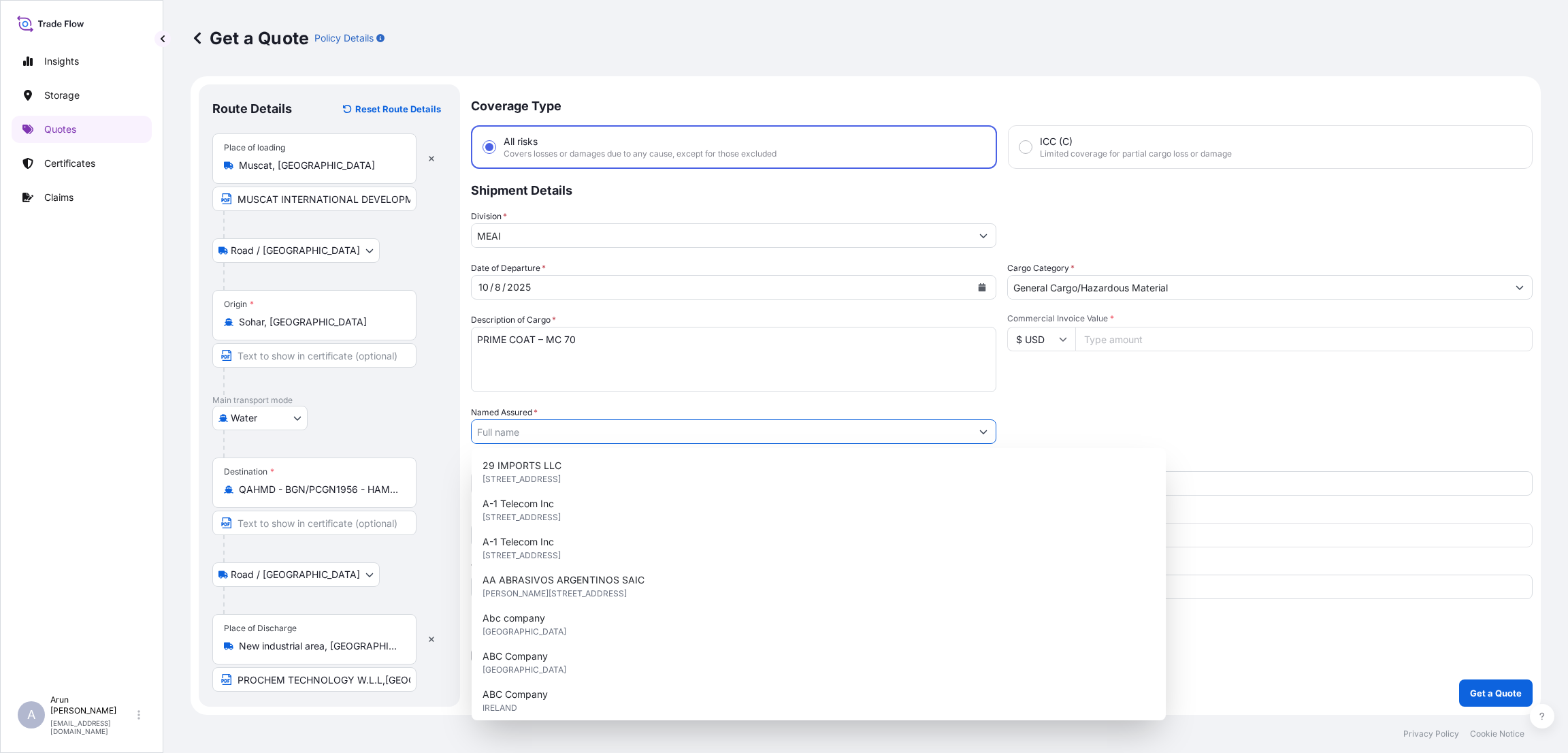
click at [513, 426] on input "Named Assured *" at bounding box center [721, 430] width 499 height 24
paste input "PROCHEM TECHNOLOGY W.L.L"
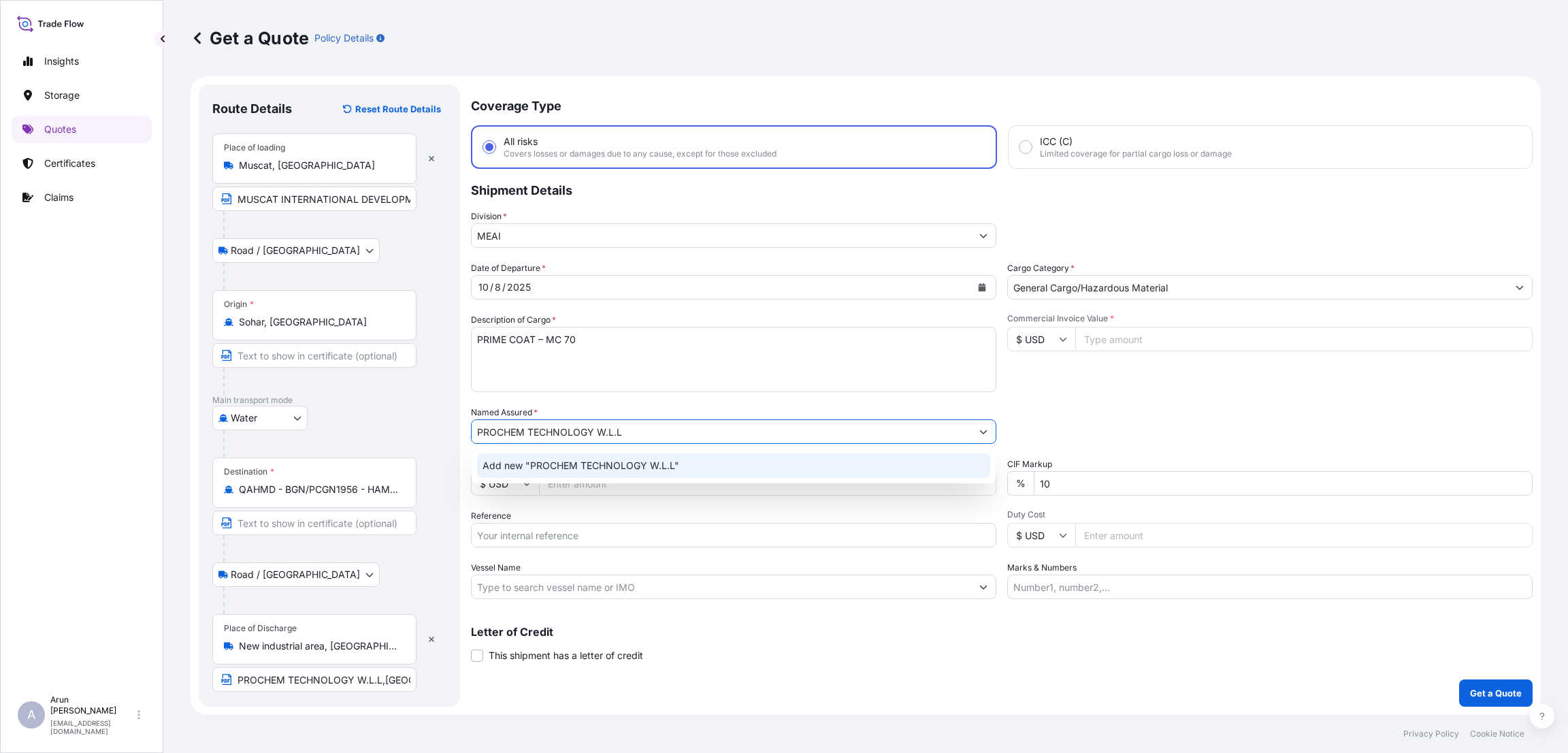
click at [709, 470] on div "Add new "PROCHEM TECHNOLOGY W.L.L"" at bounding box center [733, 465] width 513 height 24
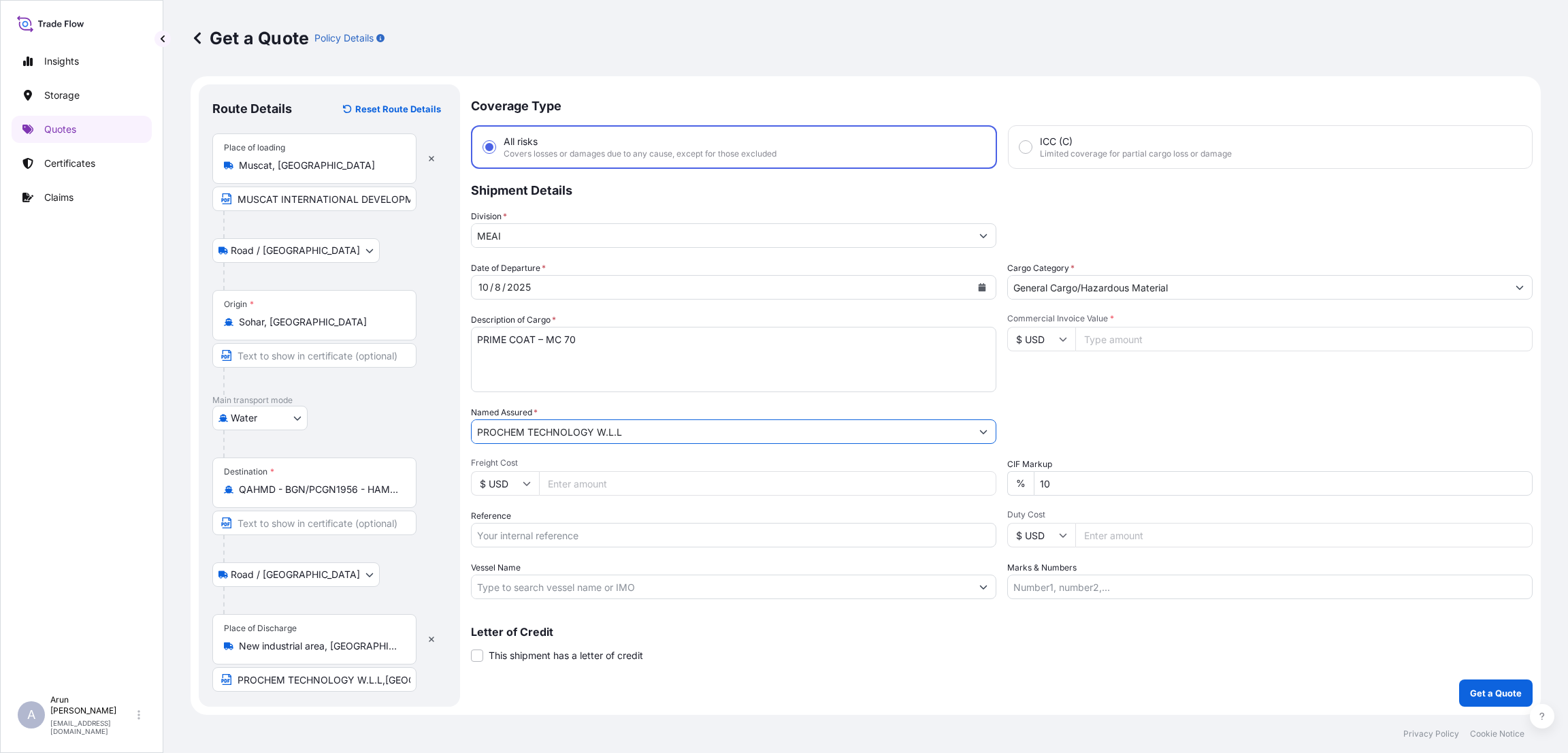
type input "PROCHEM TECHNOLOGY W.L.L"
click at [583, 481] on input "Freight Cost" at bounding box center [768, 483] width 457 height 24
click at [1056, 332] on input "$ USD" at bounding box center [1041, 338] width 68 height 24
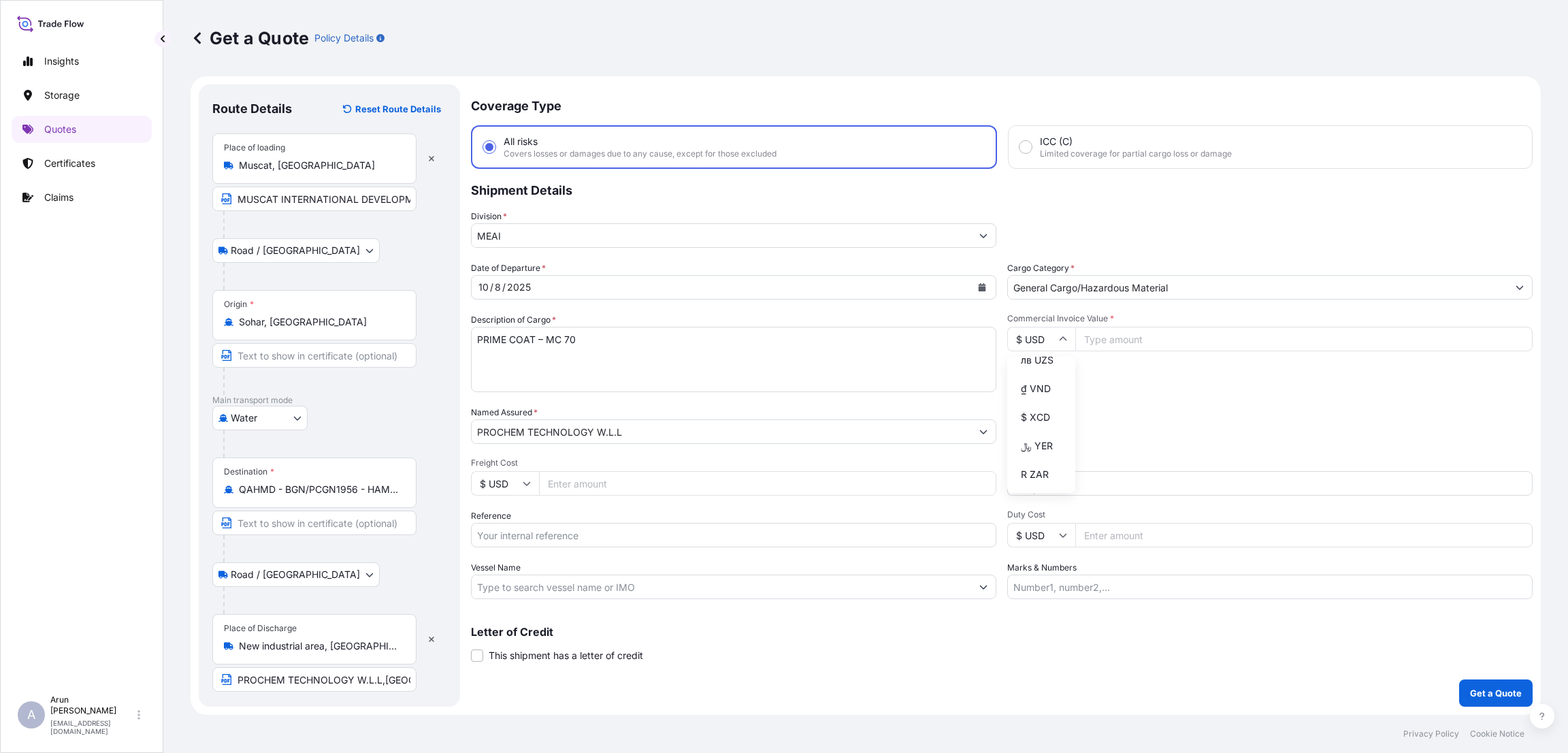
type input "﷼ OMR"
click at [1129, 337] on input "Commercial Invoice Value *" at bounding box center [1303, 338] width 457 height 24
type input "12956"
click at [1119, 430] on div "Packing Category Type to search a container mode Please select a primary mode o…" at bounding box center [1270, 424] width 525 height 38
drag, startPoint x: 1063, startPoint y: 486, endPoint x: 1033, endPoint y: 486, distance: 30.0
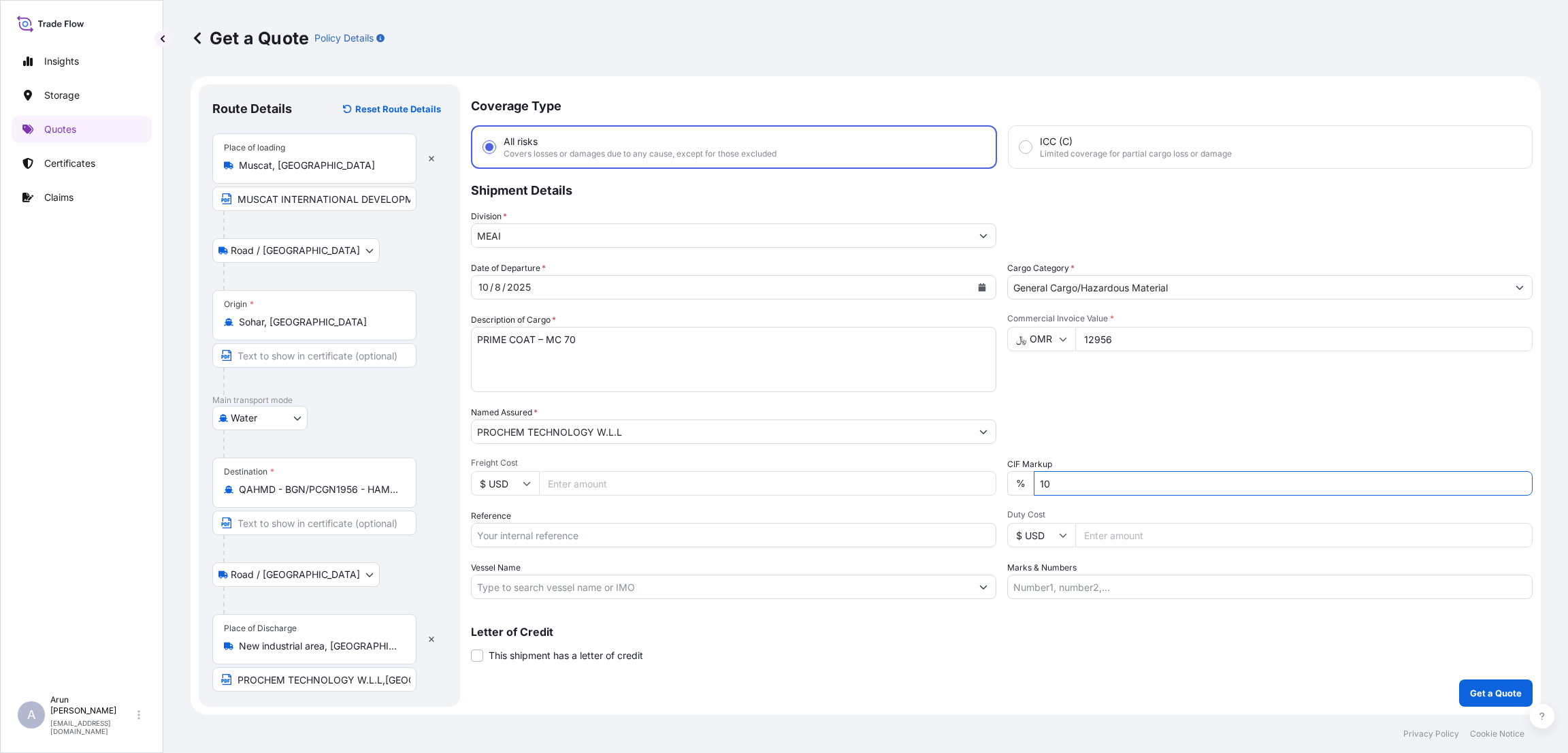
click at [1033, 486] on input "10" at bounding box center [1282, 483] width 499 height 24
type input "0"
click at [527, 484] on icon at bounding box center [526, 483] width 8 height 8
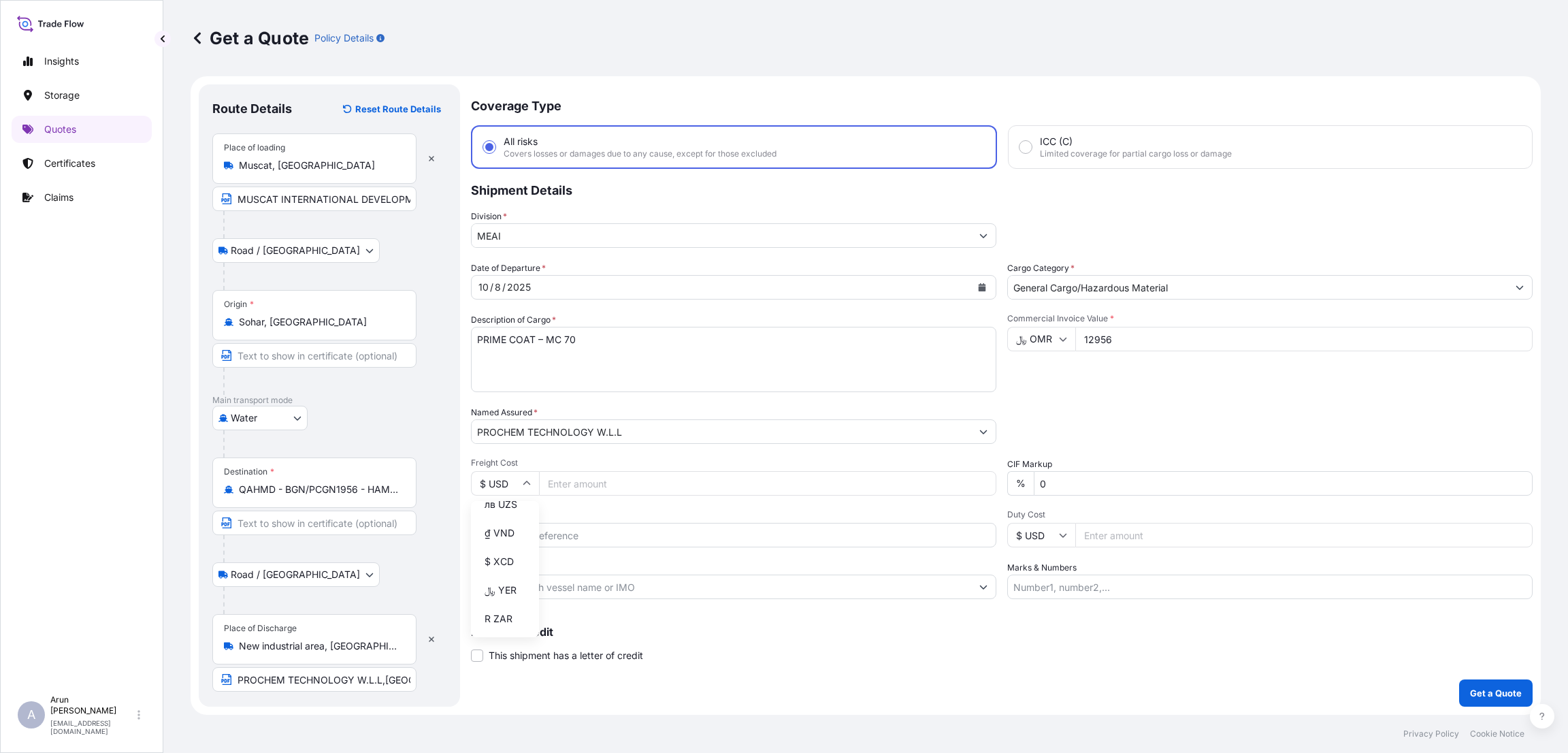
type input "﷼ OMR"
click at [545, 538] on input "Reference" at bounding box center [734, 534] width 525 height 24
type input "i"
type input "INHM25100002/03"
drag, startPoint x: 593, startPoint y: 531, endPoint x: 456, endPoint y: 535, distance: 137.1
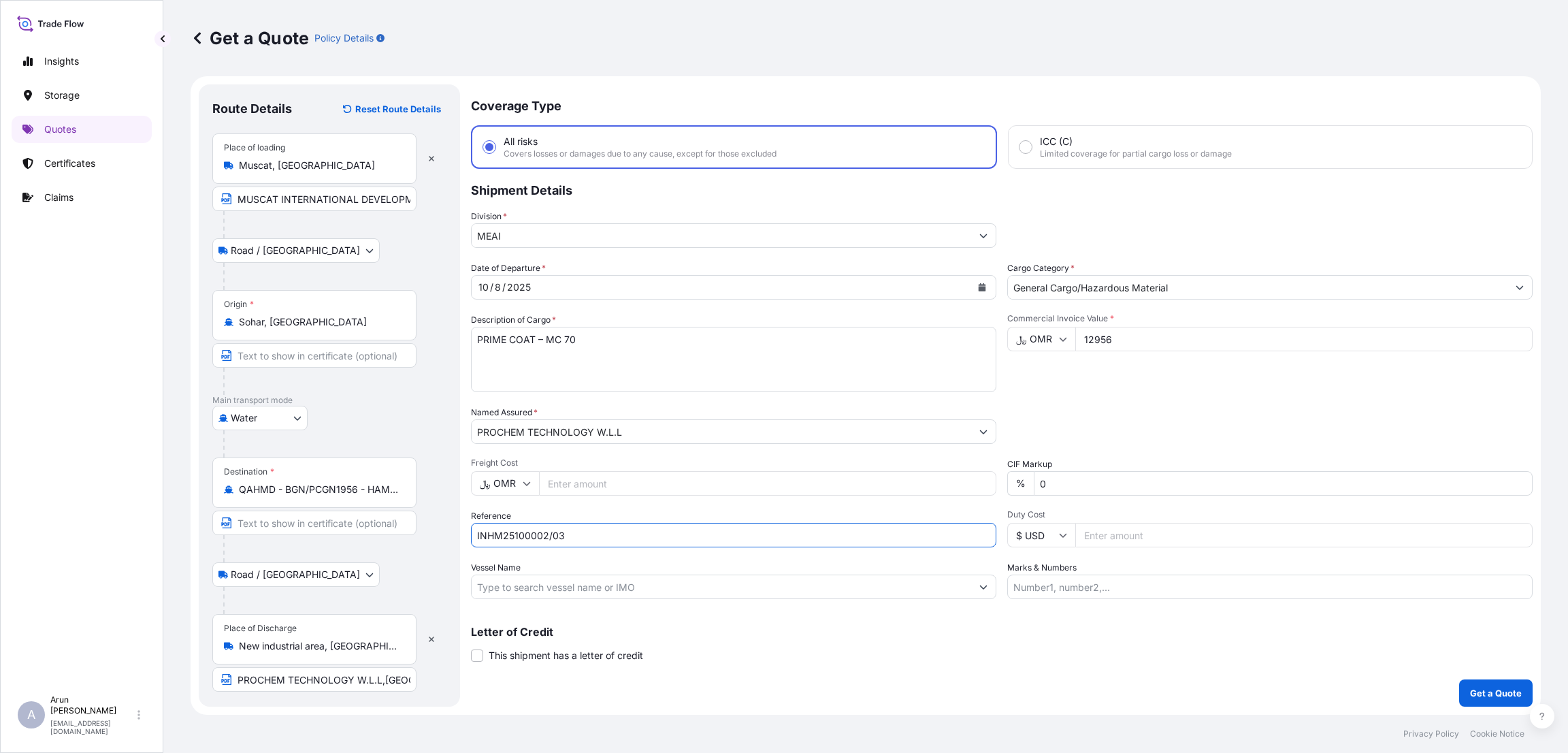
click at [456, 535] on form "Route Details Reset Route Details Place of loading [GEOGRAPHIC_DATA], [GEOGRAPH…" at bounding box center [865, 395] width 1350 height 639
click at [1034, 581] on input "Marks & Numbers" at bounding box center [1270, 586] width 525 height 24
paste input "INHM25100002/03"
type input "INVOICE NUMBERINHM25100002/03 DATE :[DATE]"
click at [1086, 665] on div "Coverage Type All risks Covers losses or damages due to any cause, except for t…" at bounding box center [1001, 395] width 1061 height 622
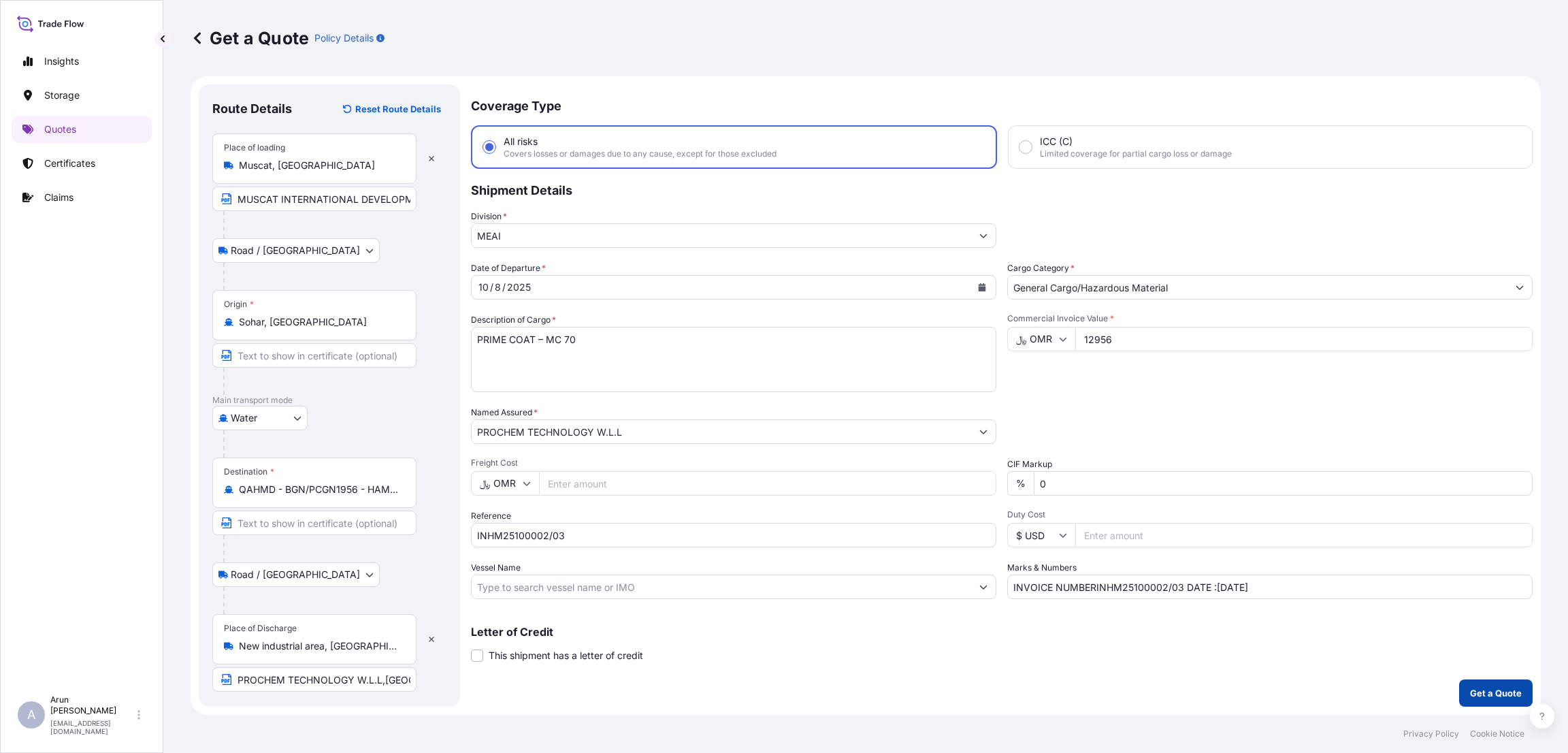
click at [1480, 696] on p "Get a Quote" at bounding box center [1494, 693] width 51 height 14
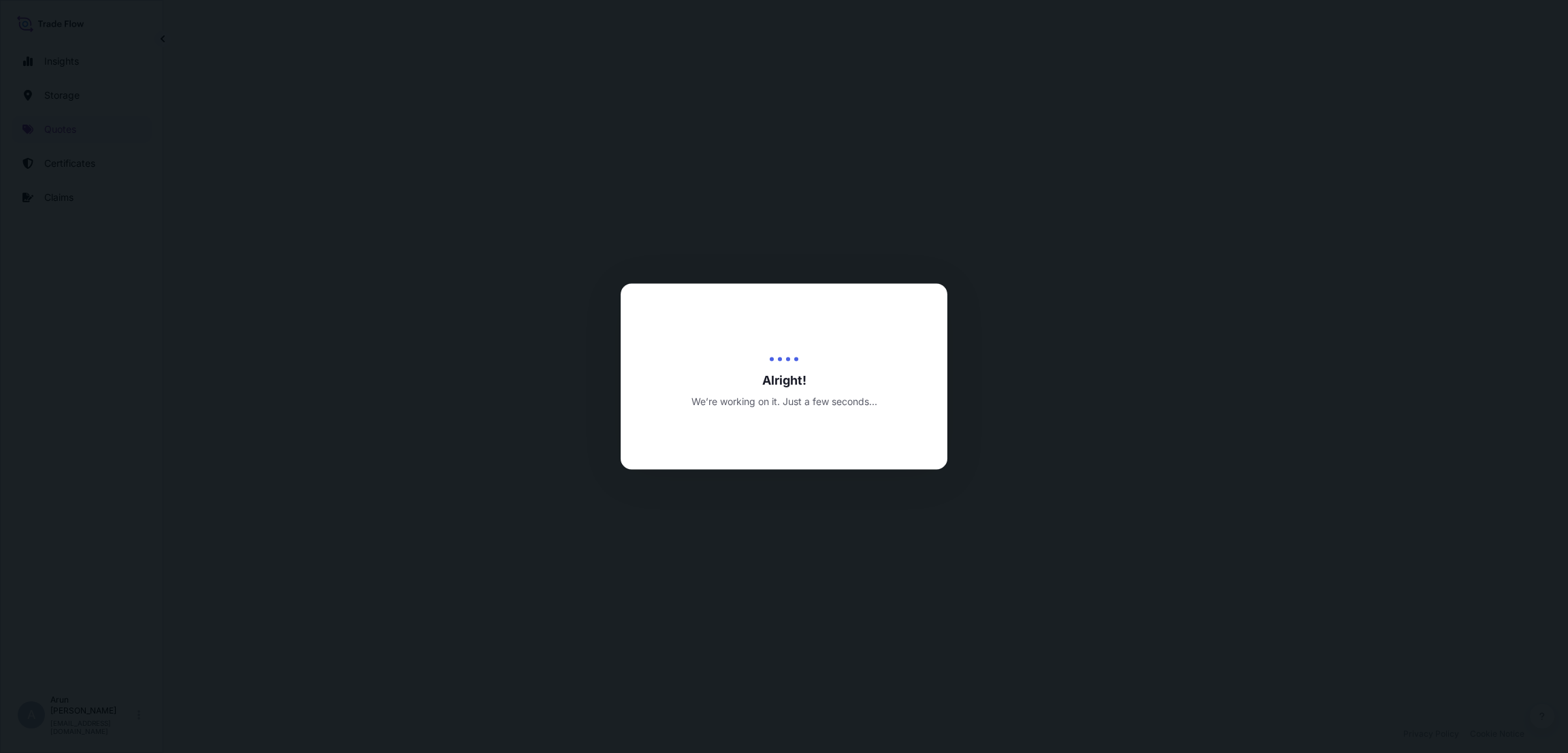
select select "Road / [GEOGRAPHIC_DATA]"
select select "Water"
select select "Road / [GEOGRAPHIC_DATA]"
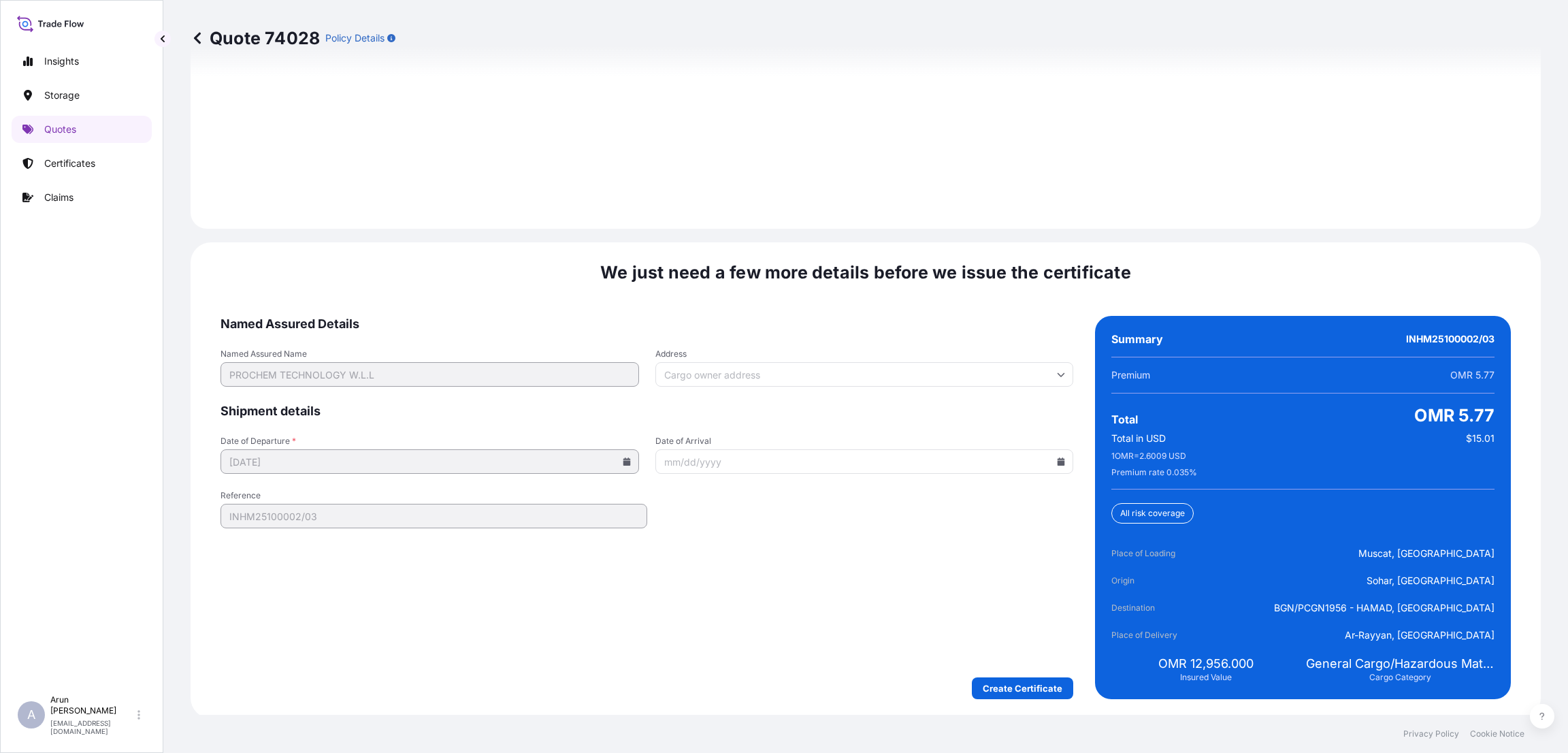
scroll to position [1993, 0]
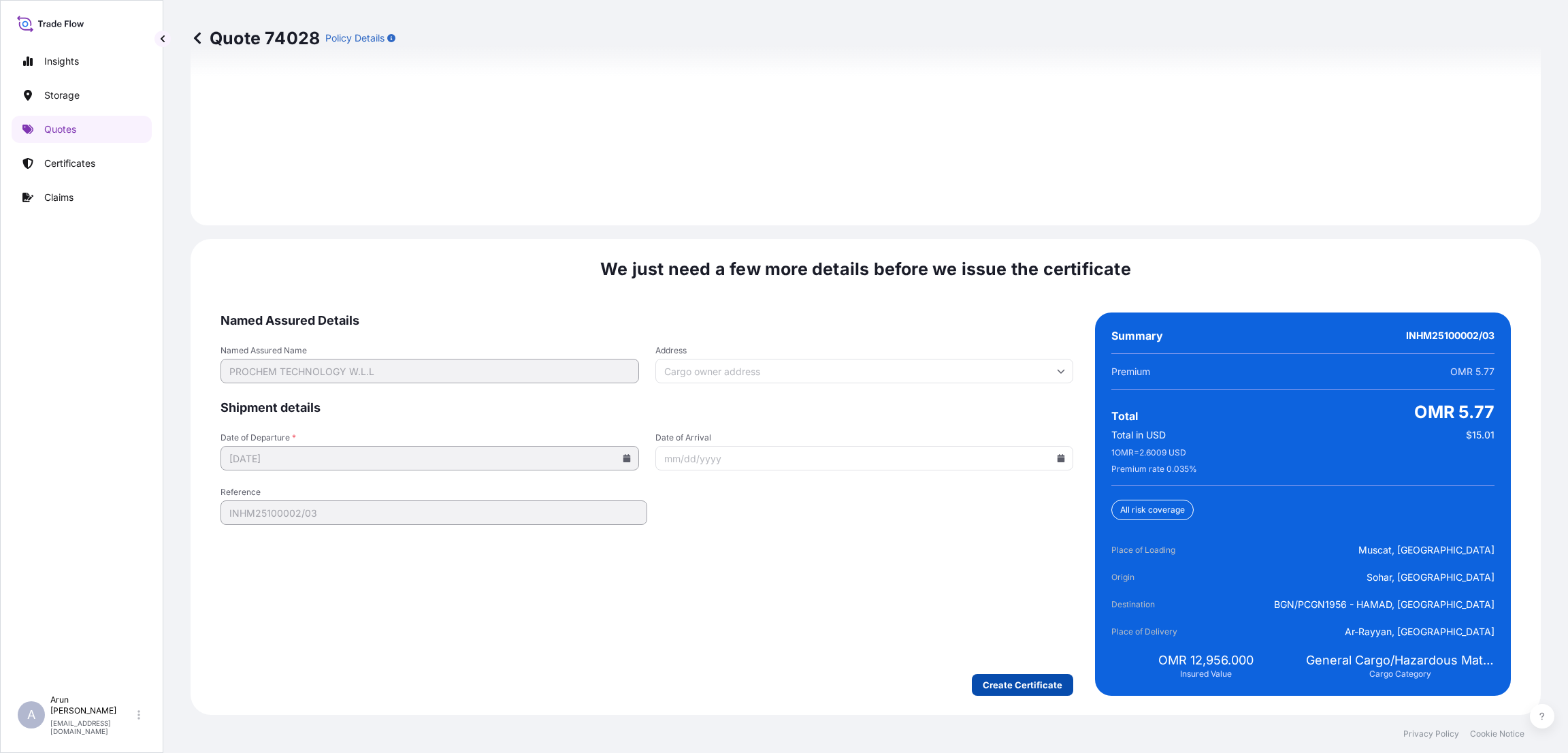
click at [1002, 674] on button "Create Certificate" at bounding box center [1022, 684] width 102 height 21
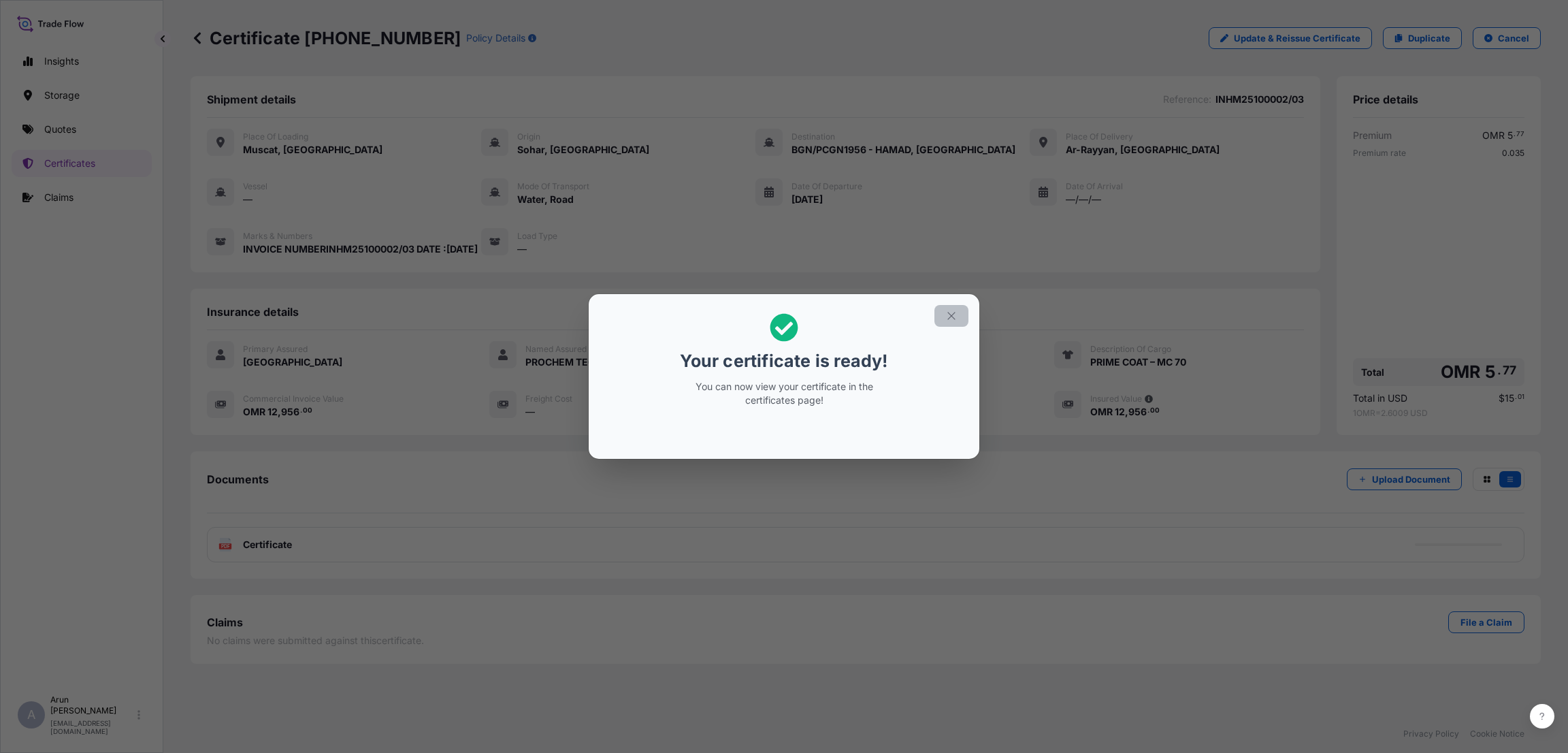
click at [956, 312] on icon "button" at bounding box center [951, 315] width 13 height 13
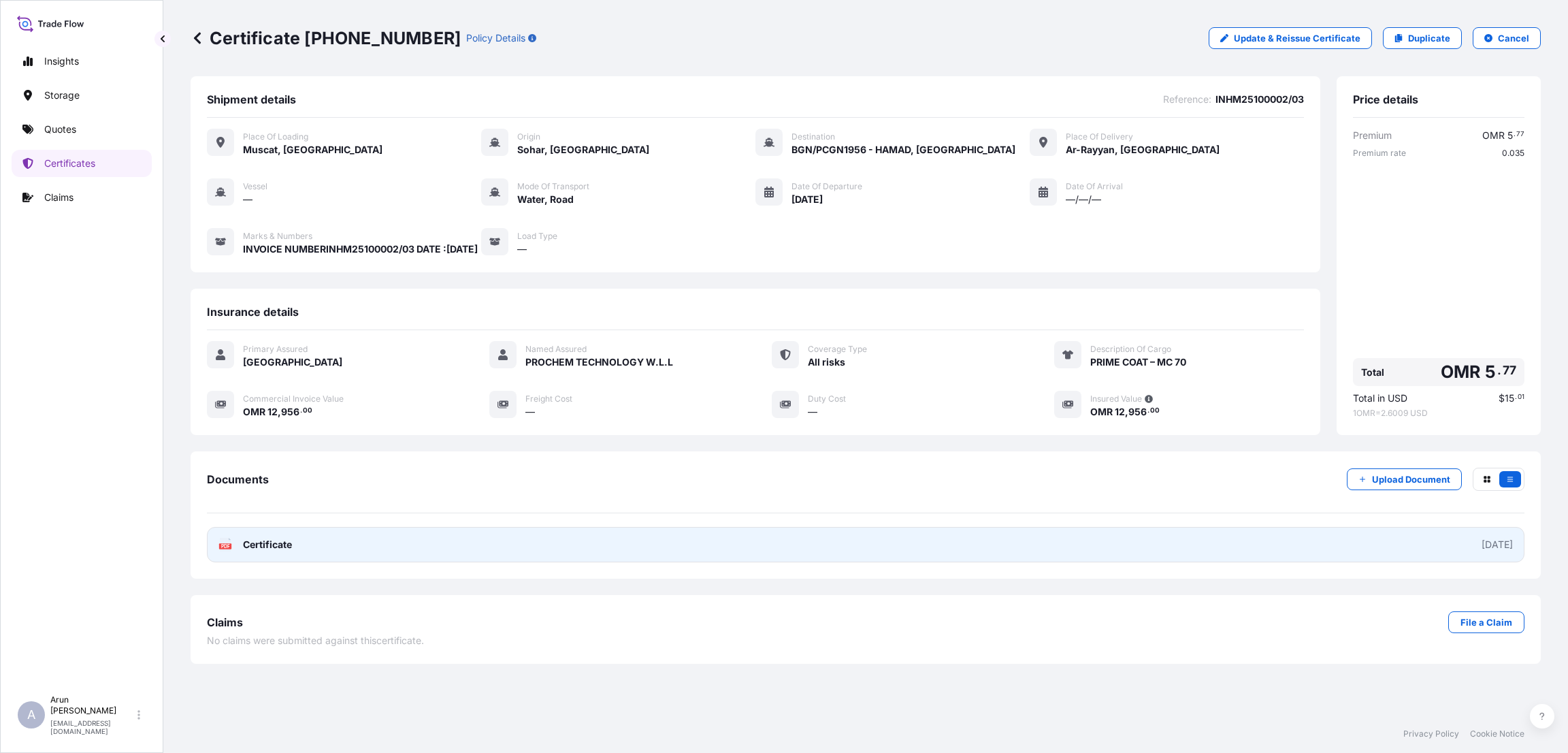
click at [860, 562] on link "PDF Certificate [DATE]" at bounding box center [864, 544] width 1317 height 36
